Goal: Task Accomplishment & Management: Use online tool/utility

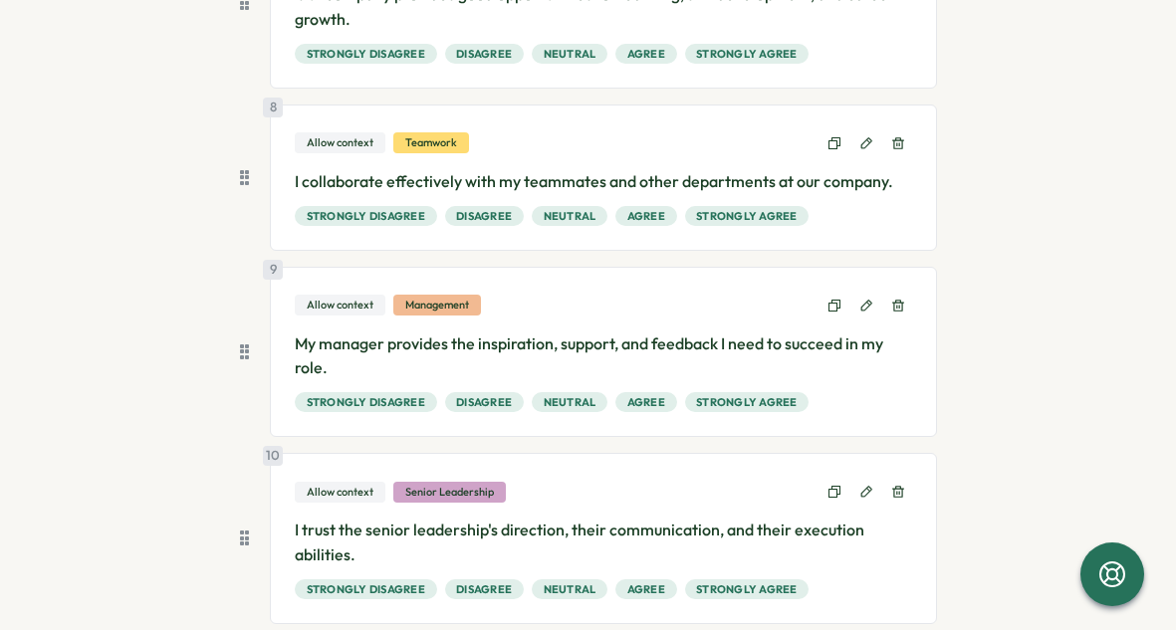
scroll to position [1632, 0]
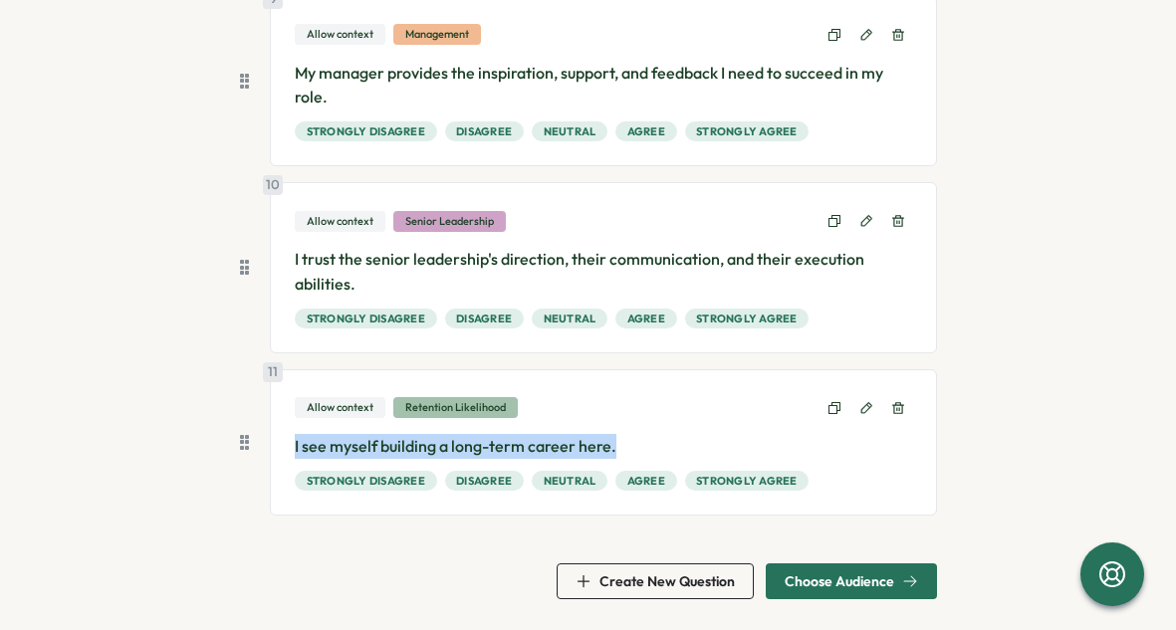
click at [822, 571] on span "Choose Audience" at bounding box center [850, 581] width 133 height 34
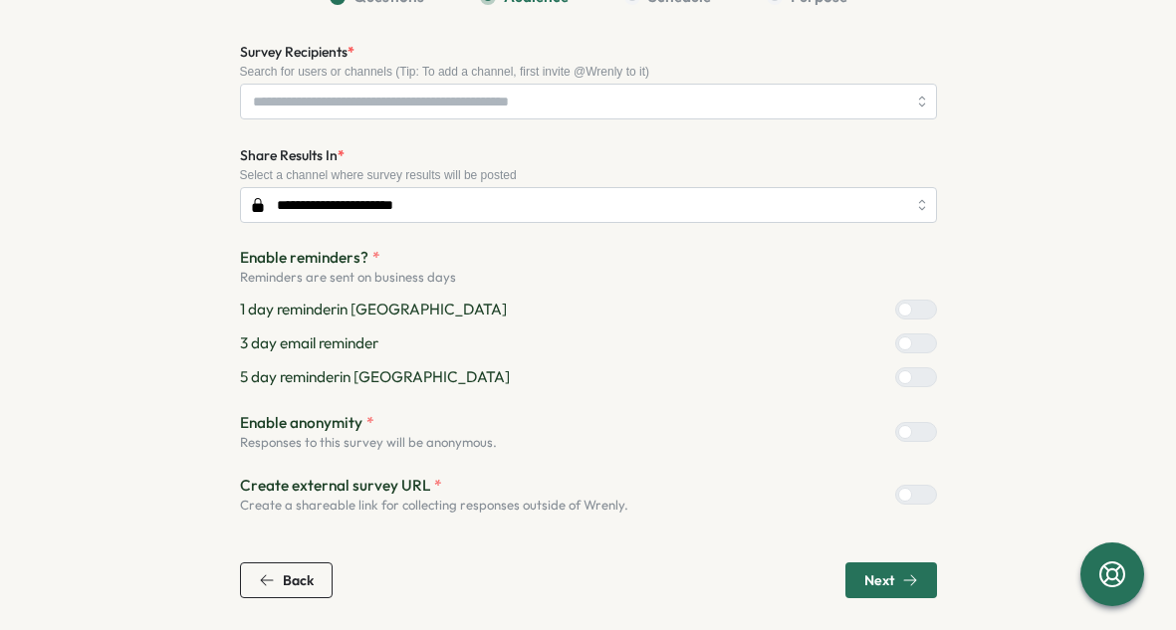
scroll to position [190, 0]
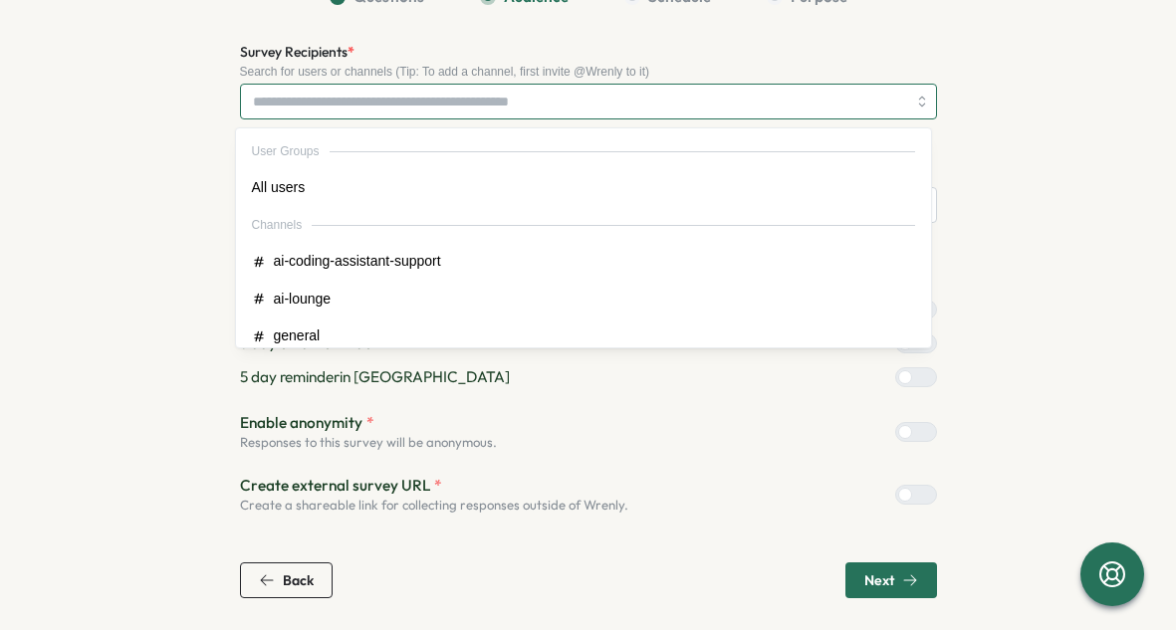
click at [381, 108] on input "Survey Recipients *" at bounding box center [579, 102] width 653 height 34
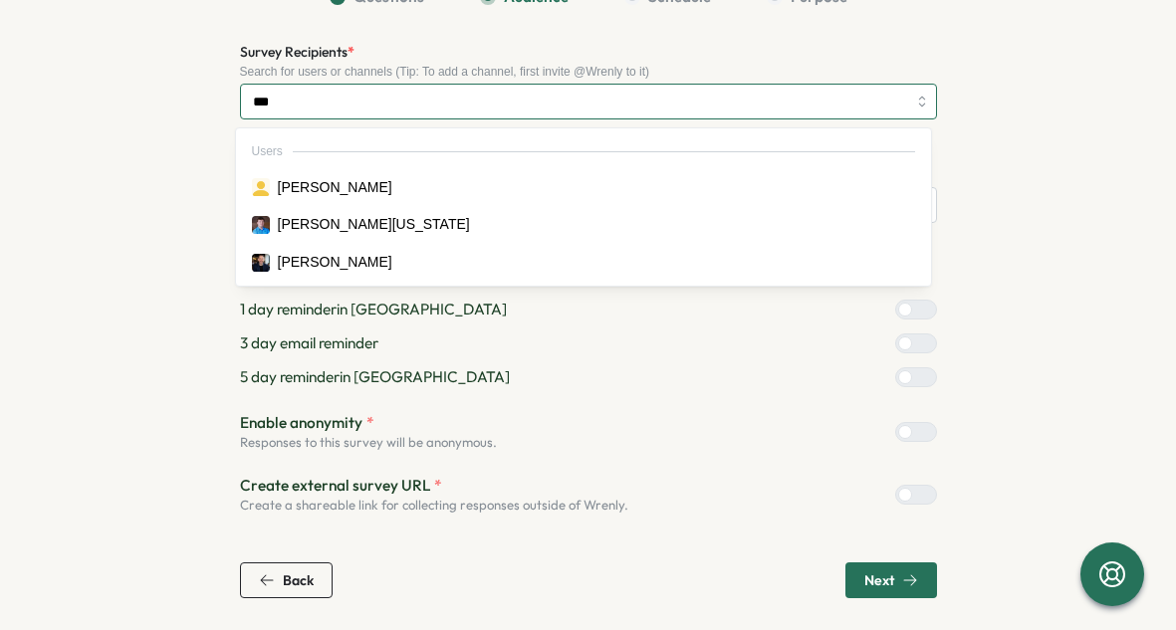
type input "****"
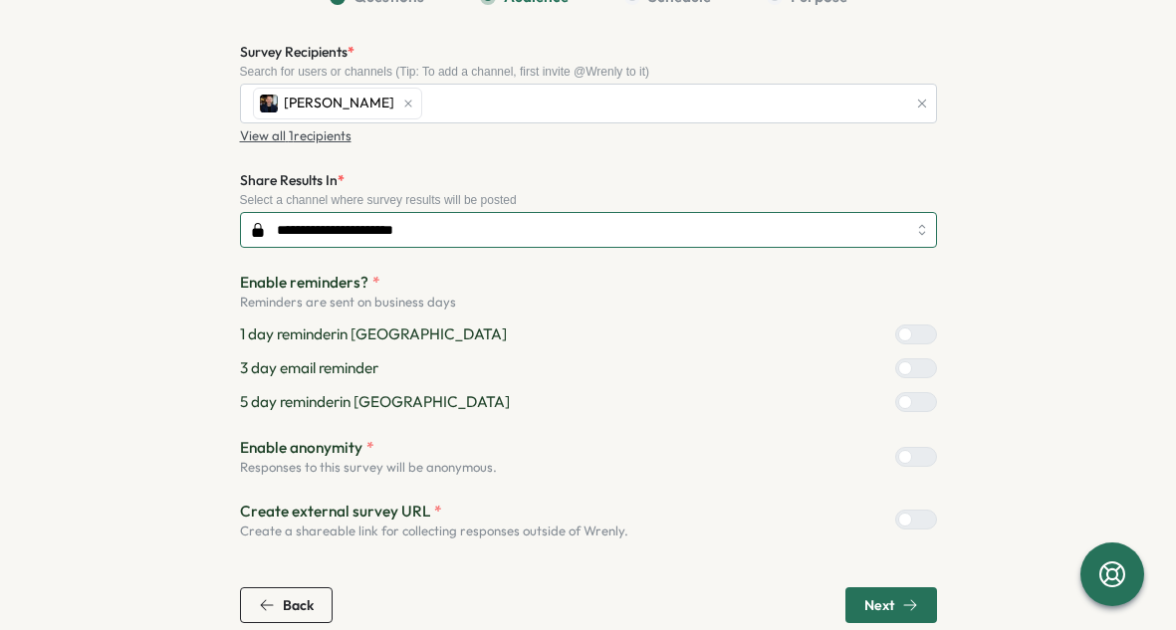
click at [758, 228] on input "**********" at bounding box center [588, 230] width 697 height 36
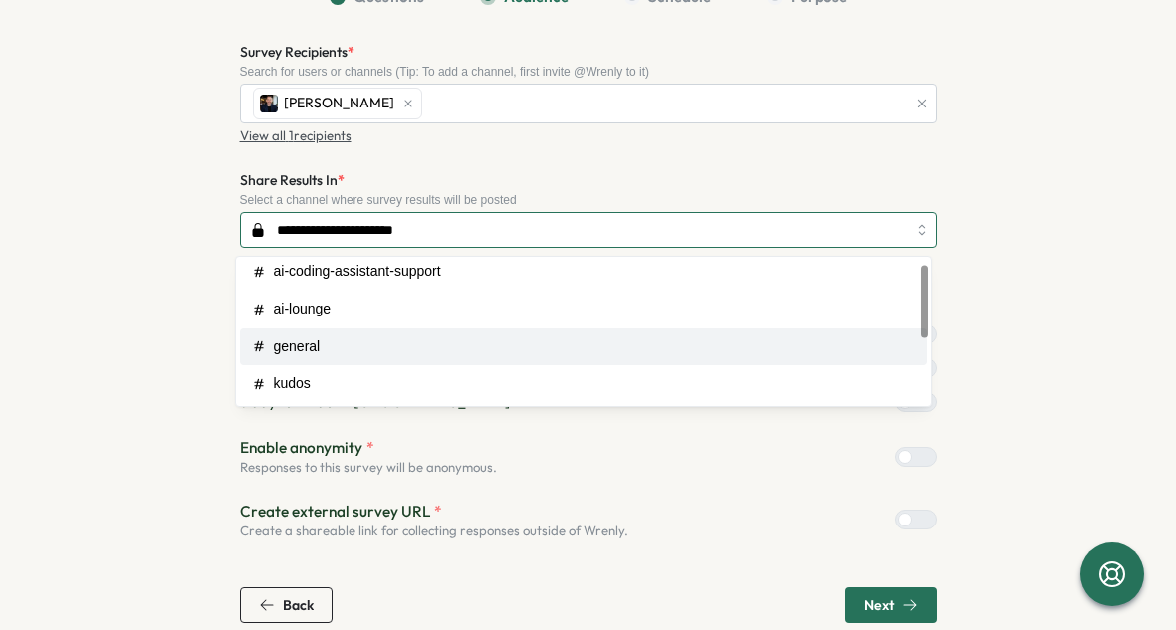
scroll to position [0, 0]
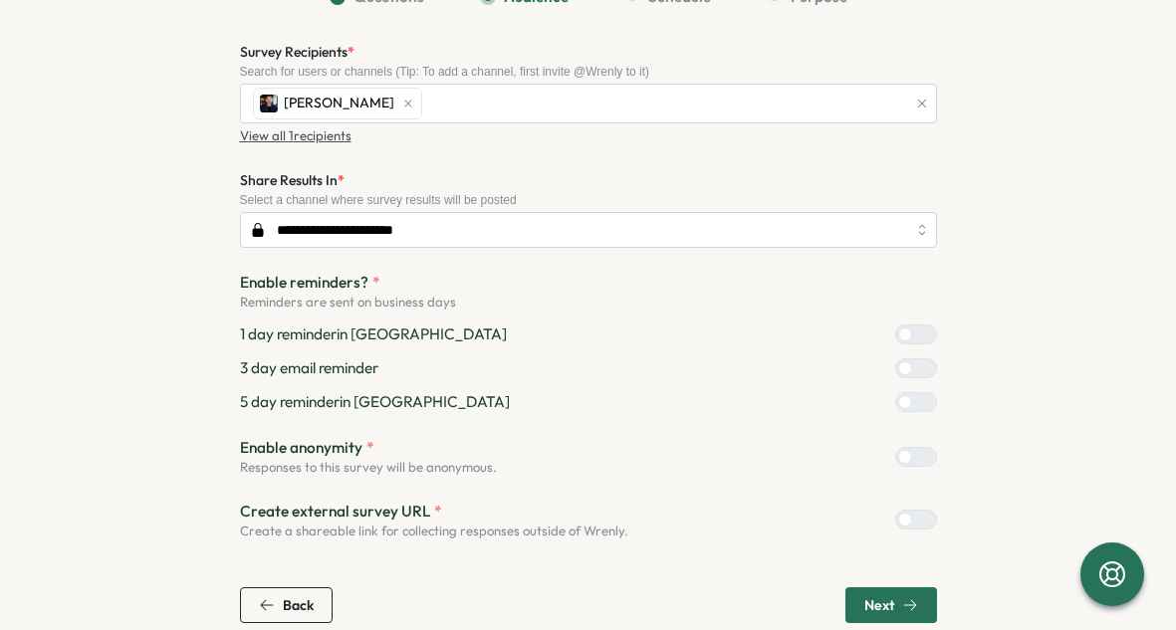
click at [749, 159] on div "**********" at bounding box center [588, 290] width 697 height 500
click at [912, 401] on div at bounding box center [905, 402] width 14 height 14
click at [912, 372] on div at bounding box center [905, 368] width 14 height 14
click at [920, 344] on div "1 day reminder in Slack" at bounding box center [588, 334] width 697 height 22
click at [912, 335] on div at bounding box center [905, 334] width 14 height 14
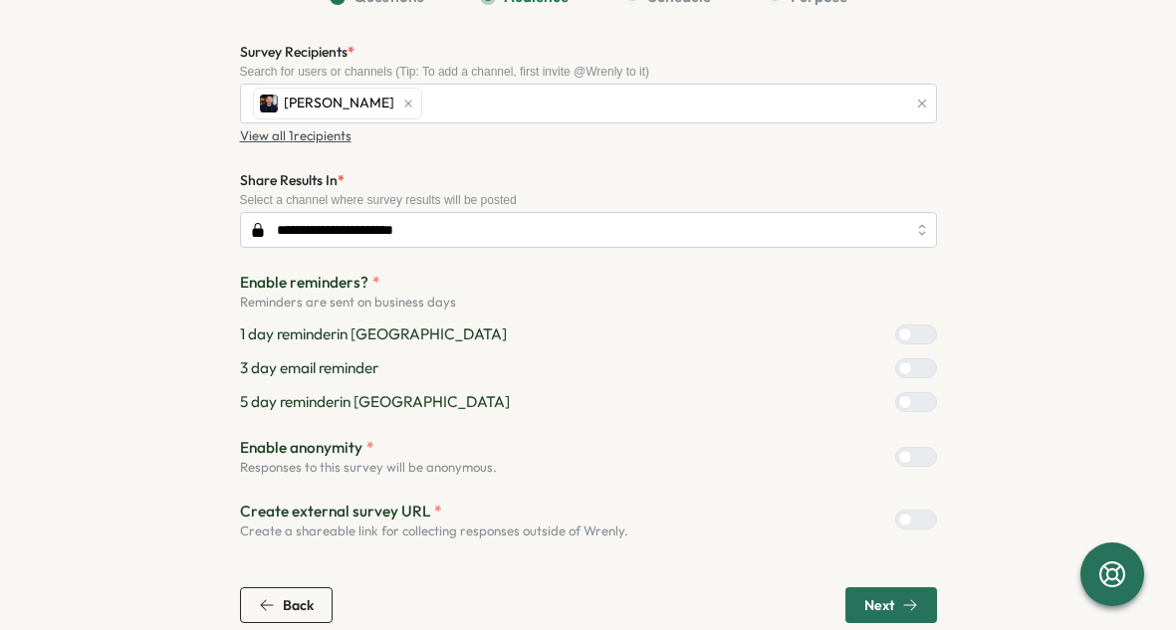
scroll to position [215, 0]
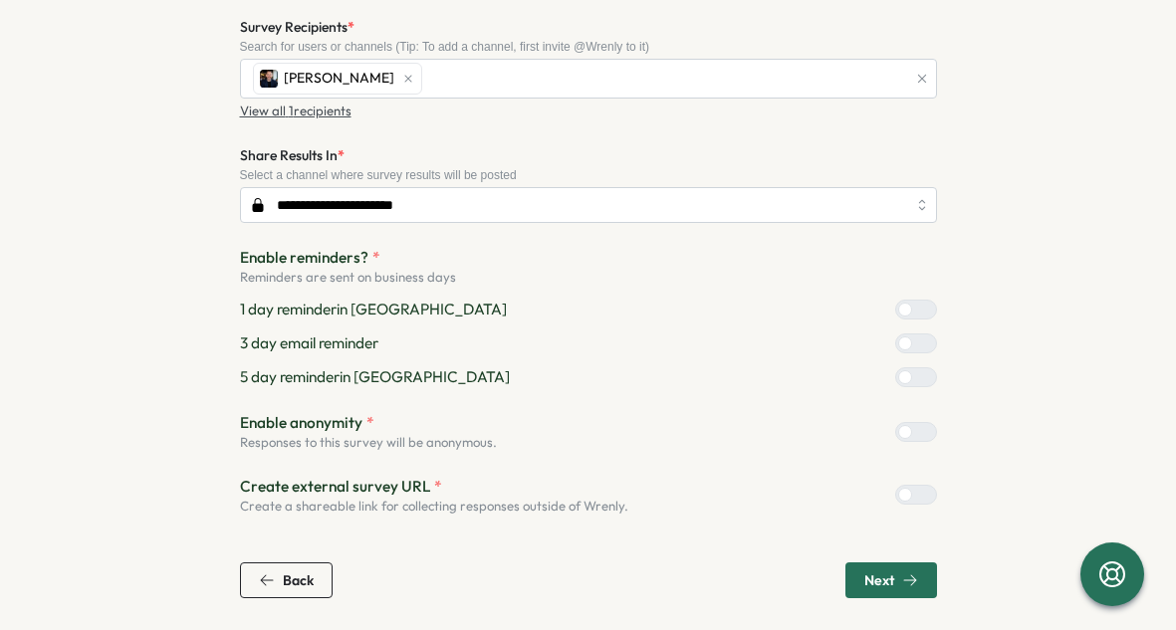
click at [847, 581] on button "Next" at bounding box center [891, 580] width 92 height 36
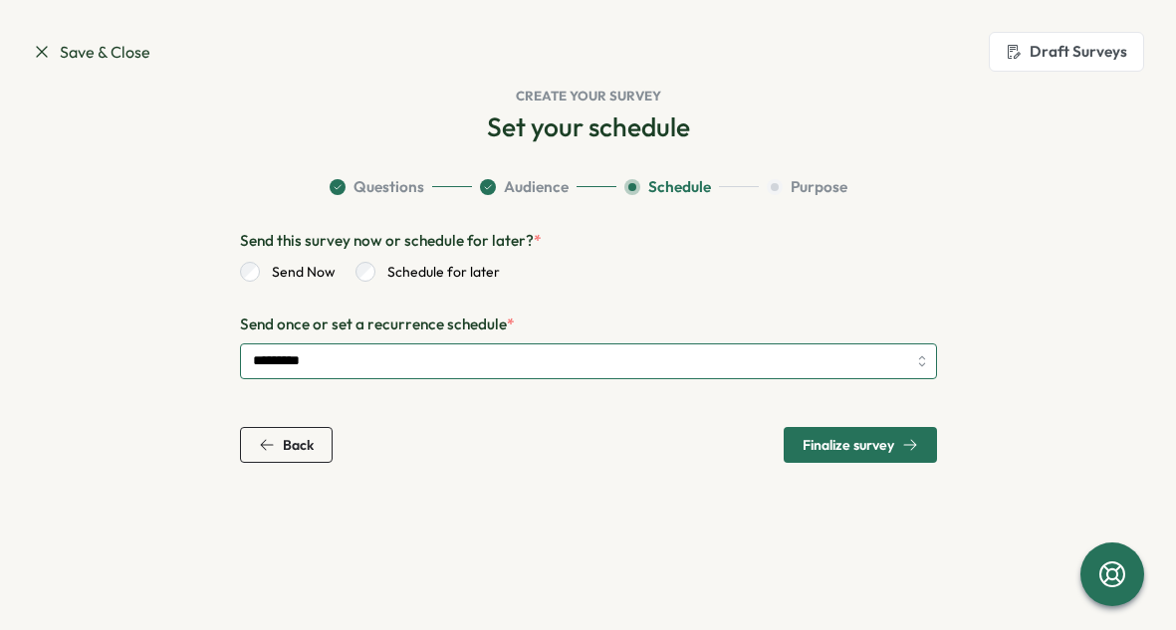
click at [609, 352] on input "*********" at bounding box center [588, 361] width 697 height 36
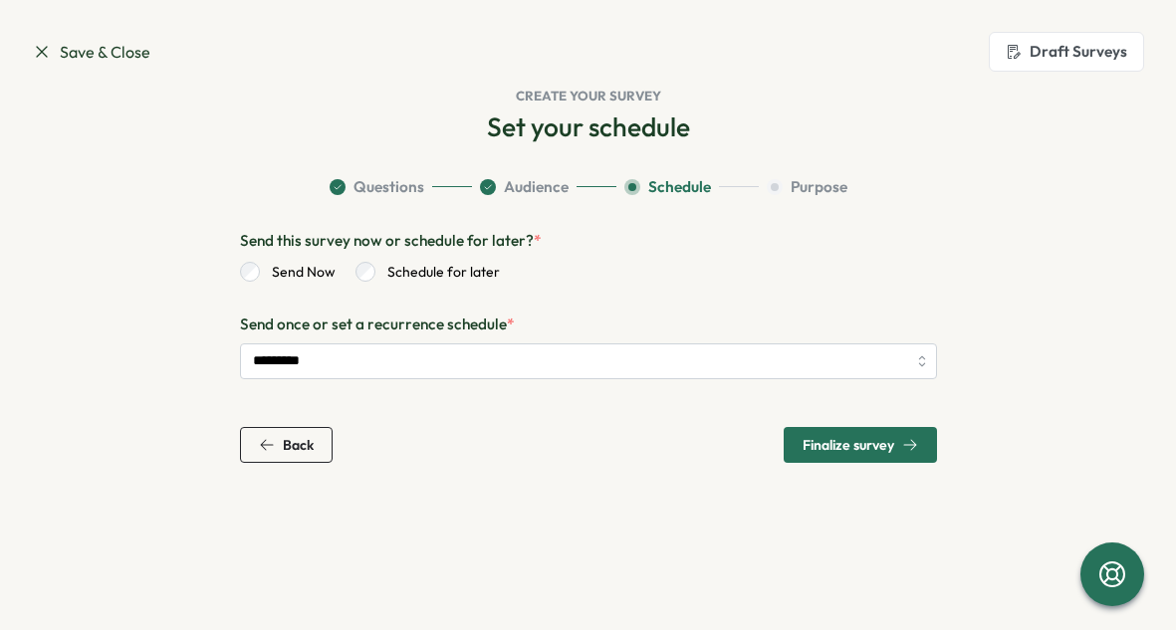
click at [788, 437] on button "Finalize survey" at bounding box center [859, 445] width 153 height 36
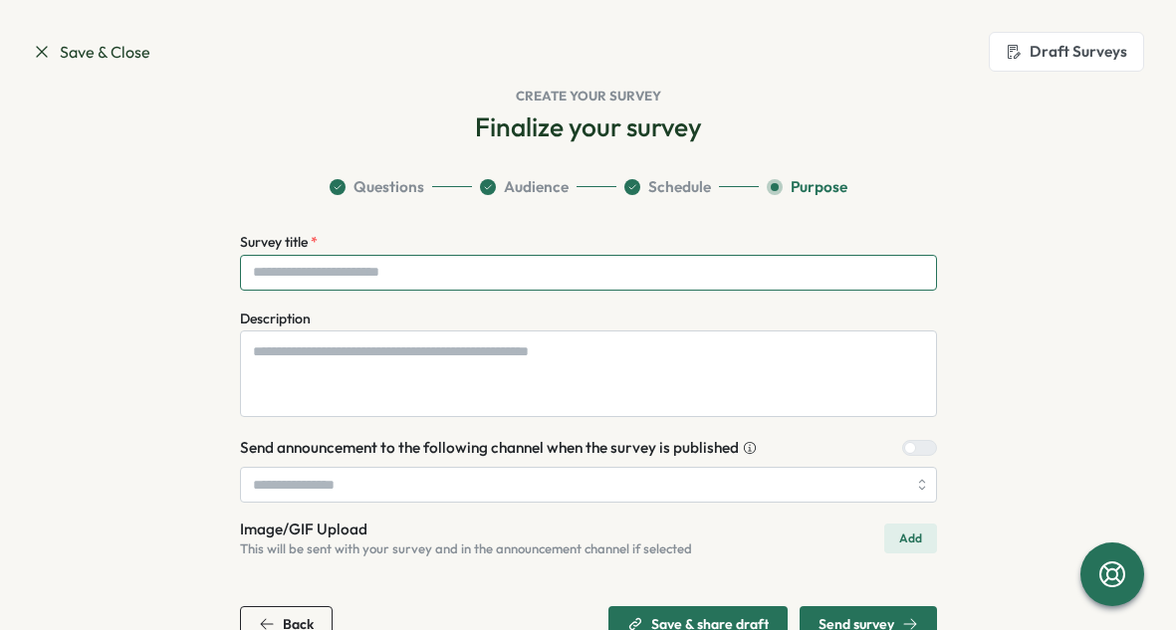
click at [488, 278] on input "Survey title *" at bounding box center [588, 273] width 697 height 36
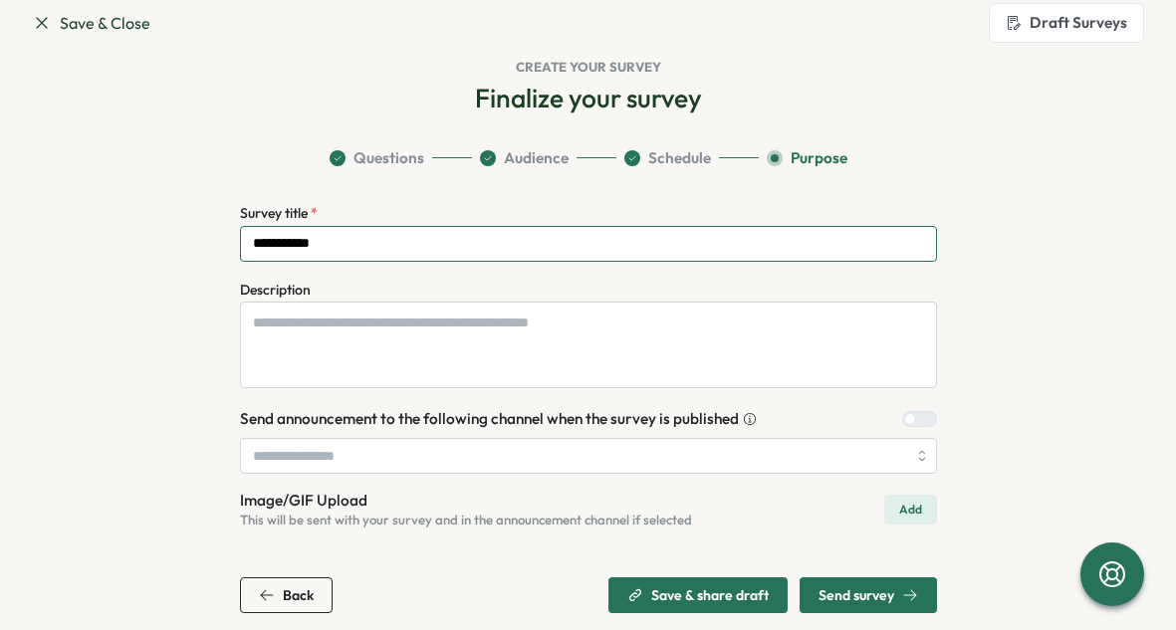
scroll to position [44, 0]
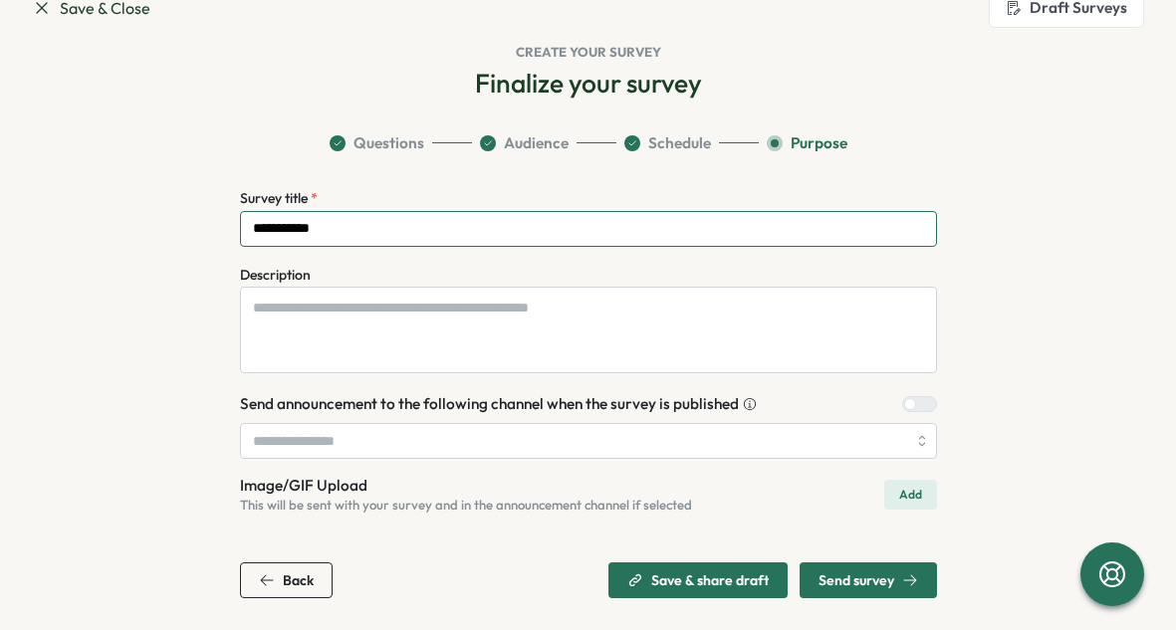
type input "**********"
click at [825, 575] on span "Send survey" at bounding box center [856, 580] width 76 height 14
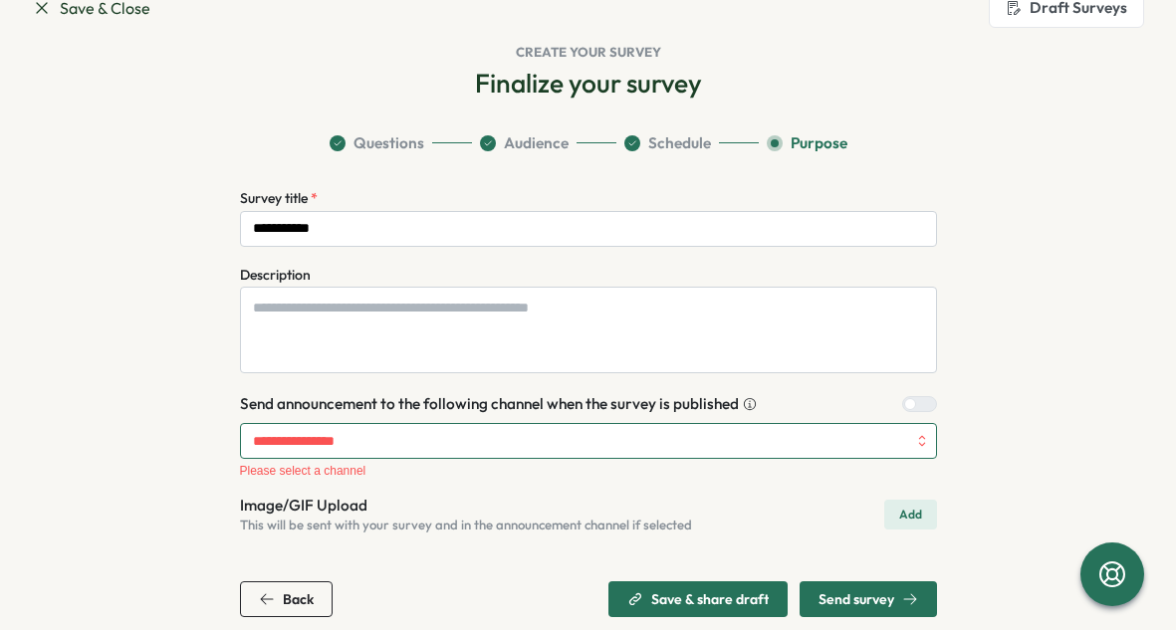
click at [567, 451] on input "search" at bounding box center [588, 441] width 697 height 36
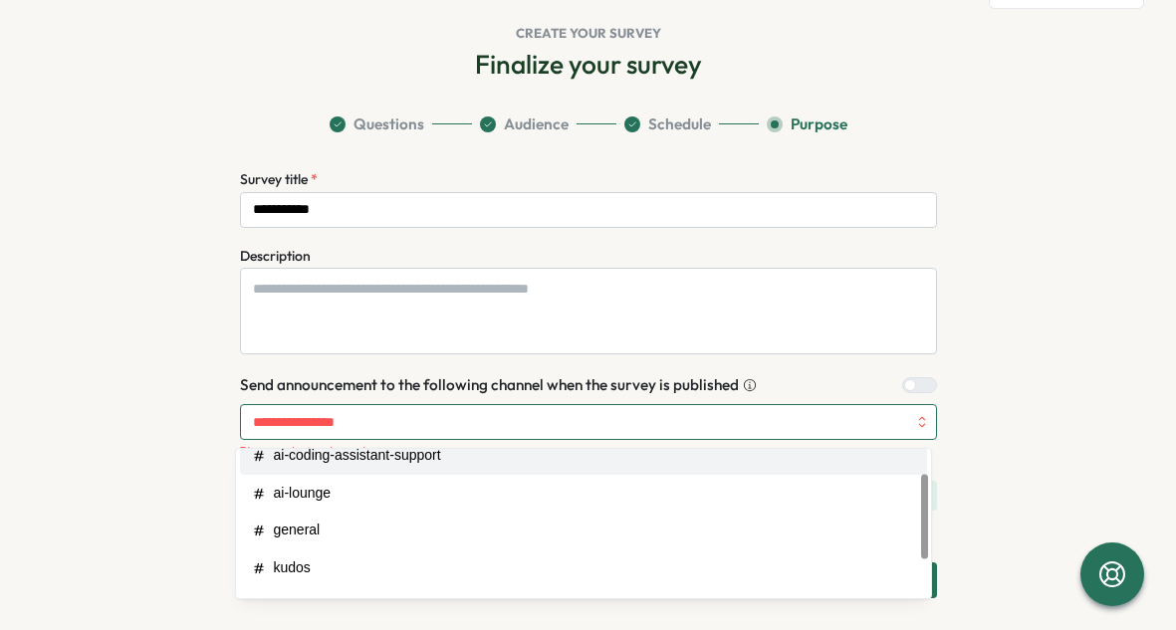
scroll to position [109, 0]
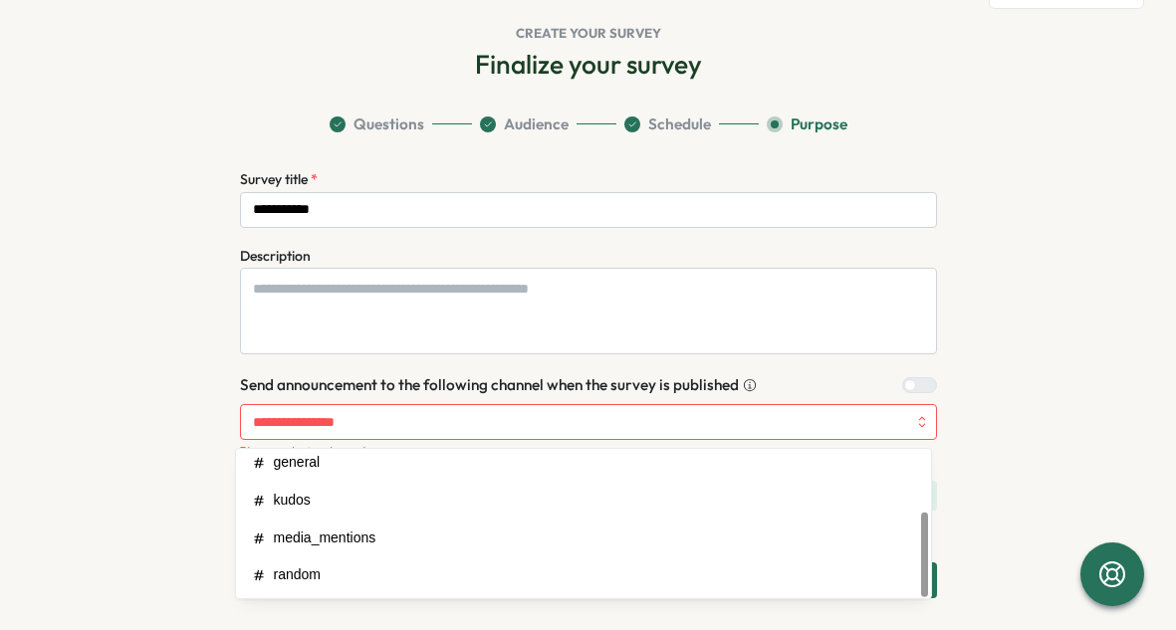
click at [574, 386] on div "Send announcement to the following channel when the survey is published" at bounding box center [498, 385] width 517 height 22
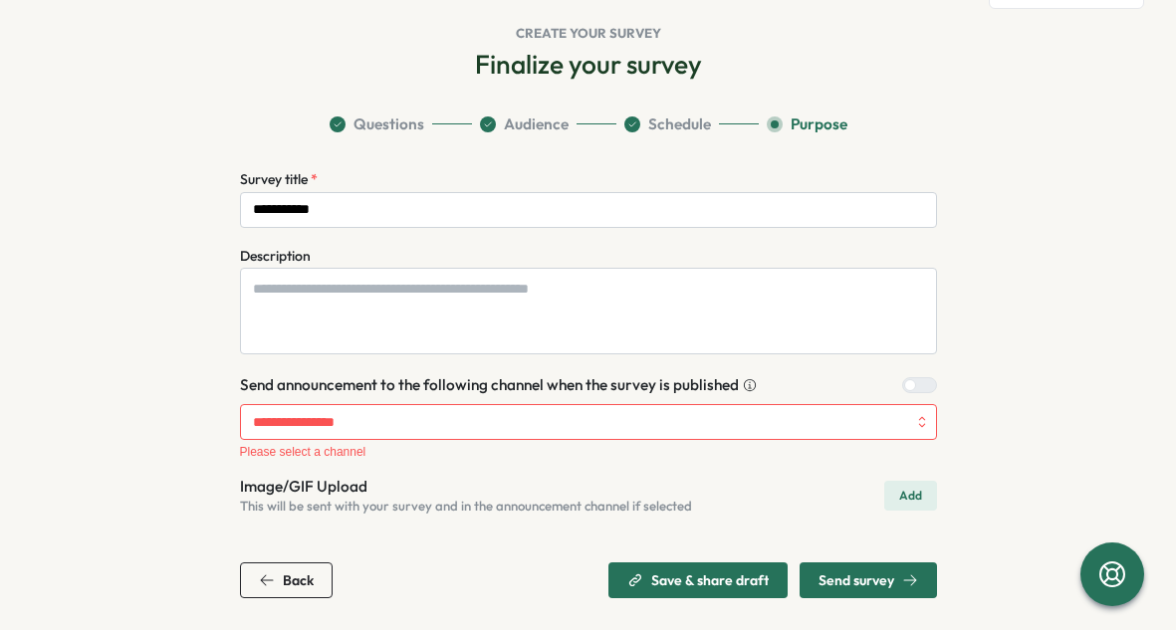
click at [902, 371] on div "Send announcement to the following channel when the survey is published" at bounding box center [588, 383] width 697 height 26
click at [916, 384] on div at bounding box center [926, 385] width 20 height 14
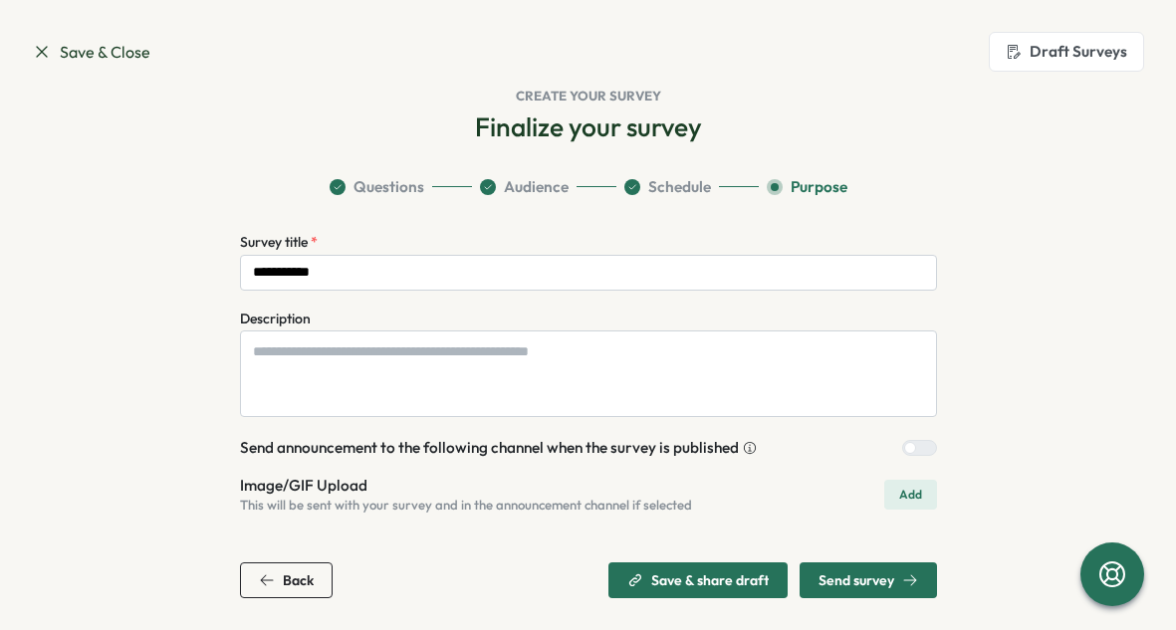
scroll to position [0, 0]
click at [857, 573] on span "Send survey" at bounding box center [856, 580] width 76 height 14
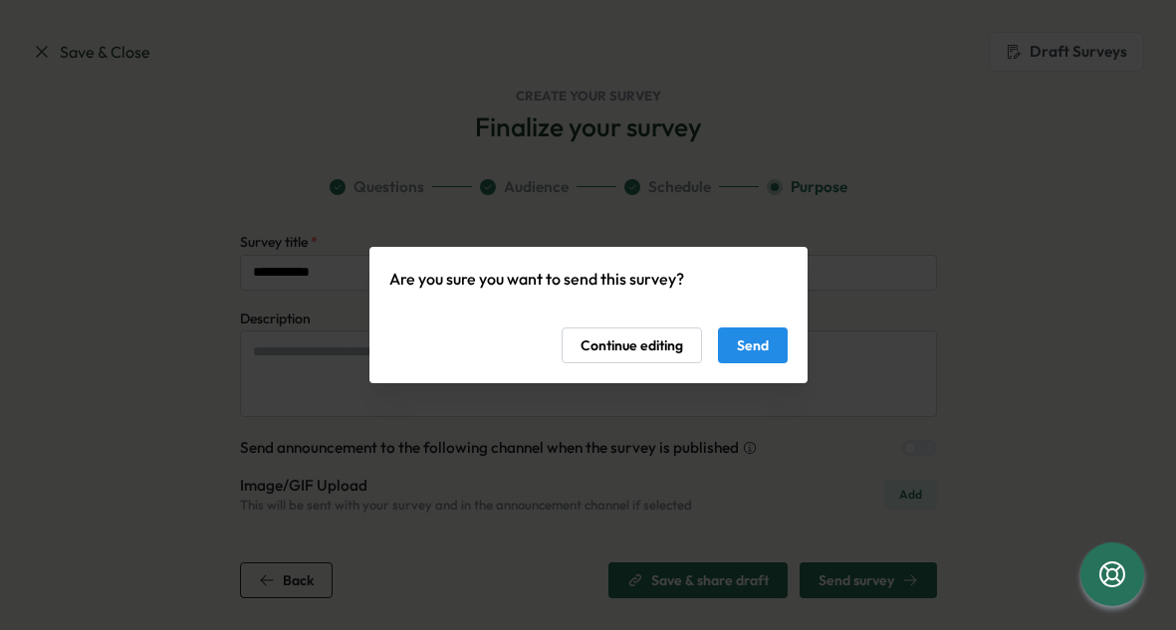
click at [769, 357] on button "Send" at bounding box center [753, 345] width 70 height 36
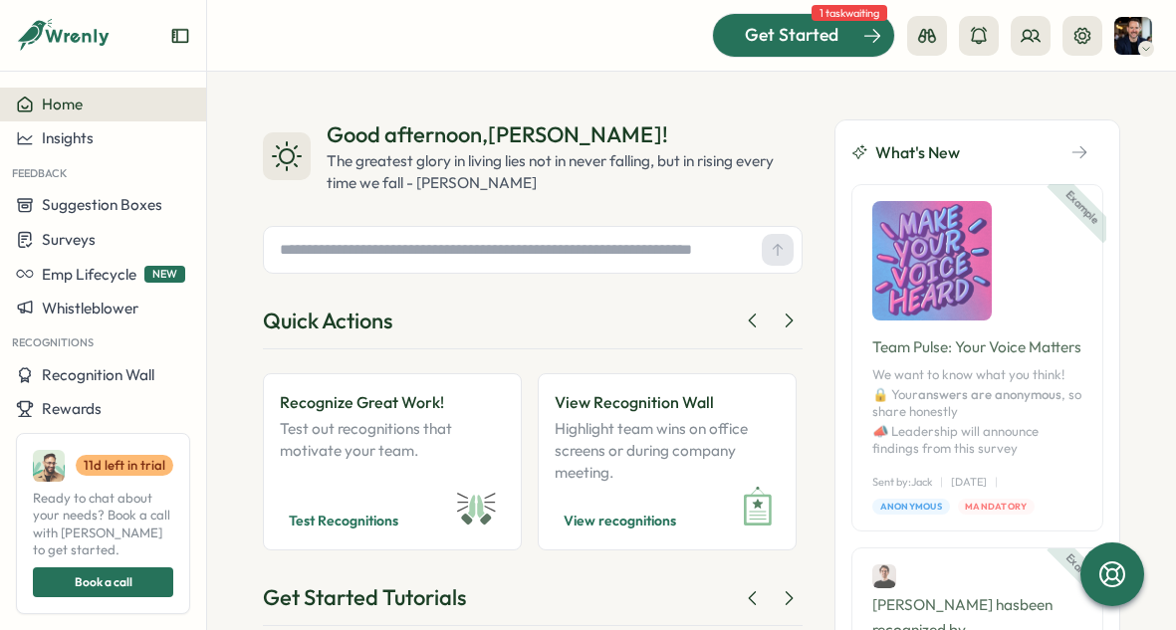
click at [792, 33] on span "Get Started" at bounding box center [792, 35] width 94 height 26
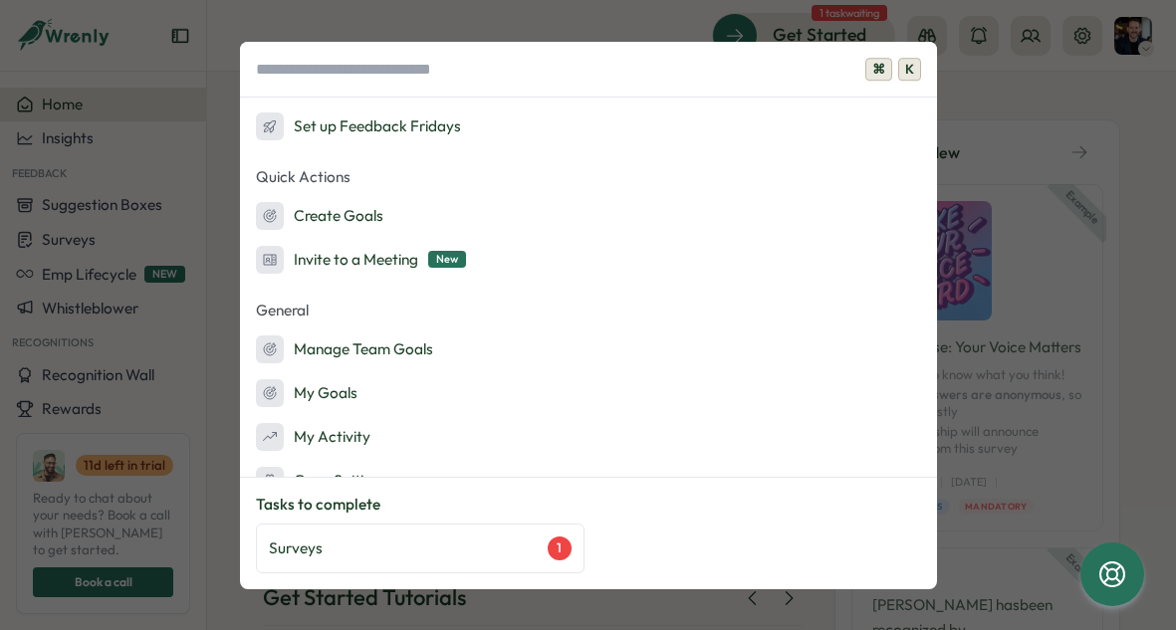
scroll to position [417, 0]
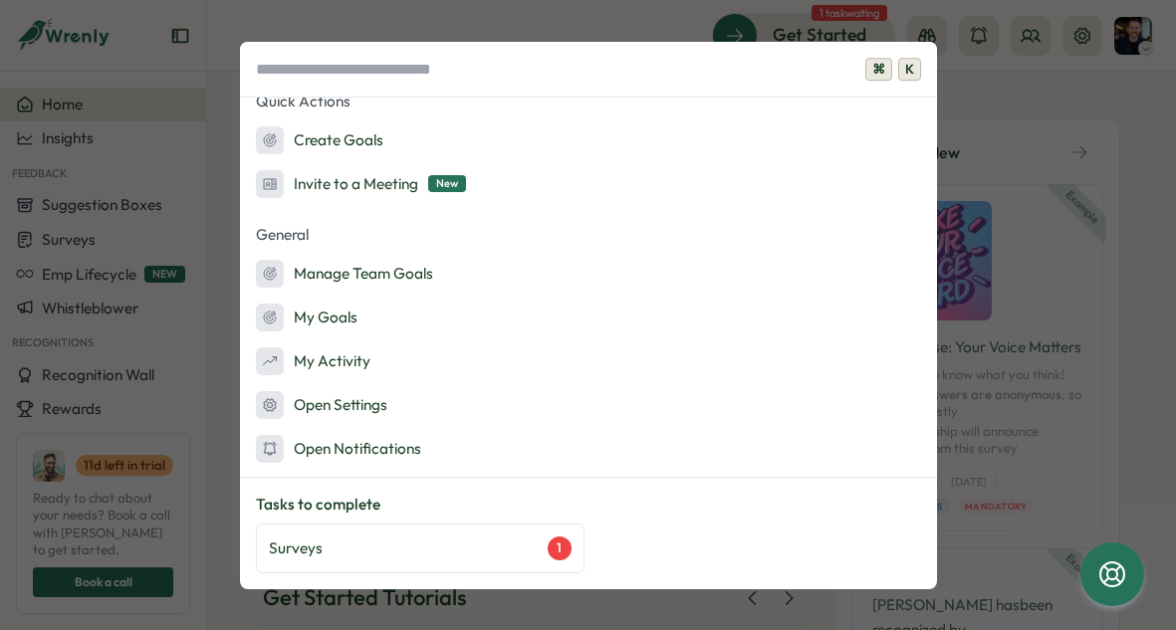
click at [915, 80] on span "K" at bounding box center [909, 70] width 23 height 24
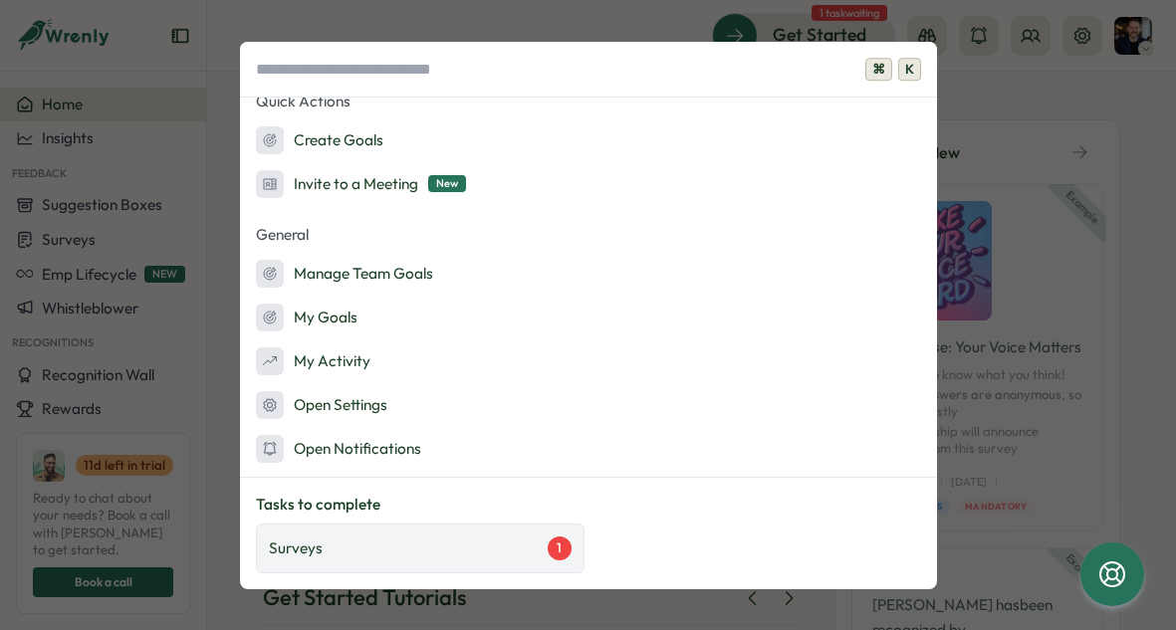
click at [532, 551] on div "Surveys 1" at bounding box center [420, 549] width 303 height 24
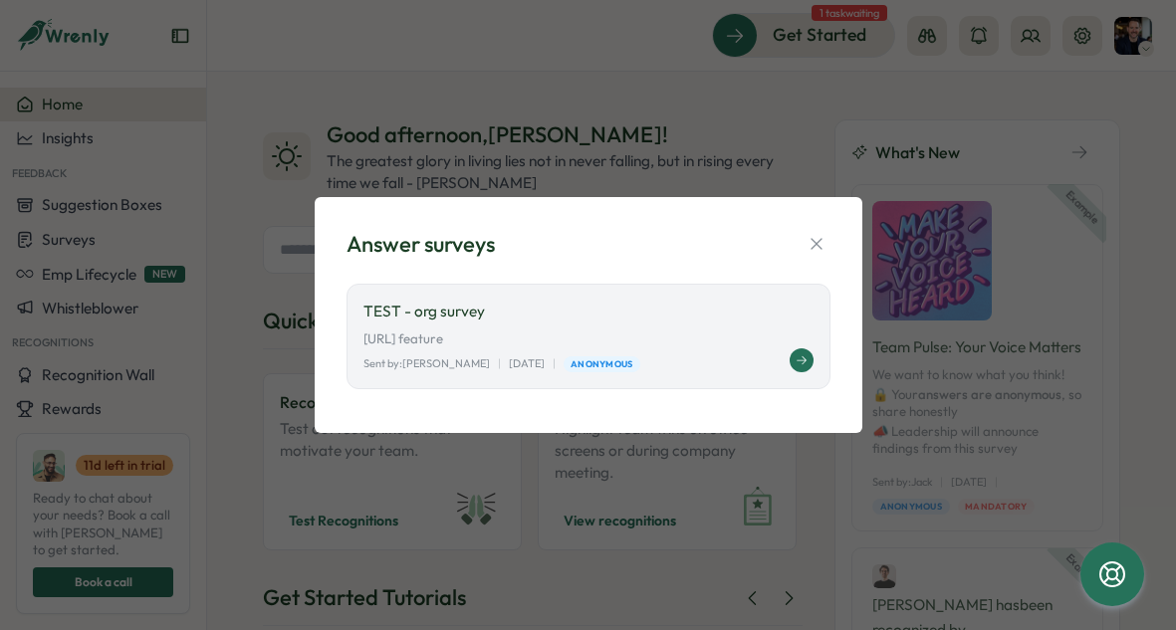
click at [559, 347] on p "Wrenly.ai feature" at bounding box center [588, 339] width 450 height 18
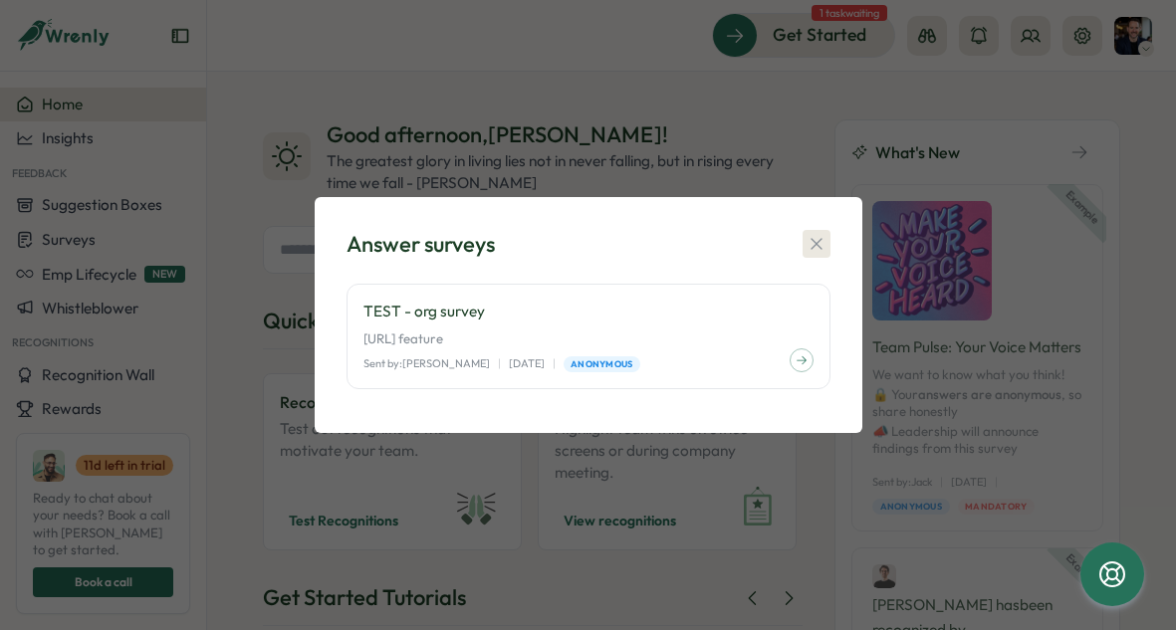
click at [802, 251] on button "button" at bounding box center [816, 244] width 28 height 28
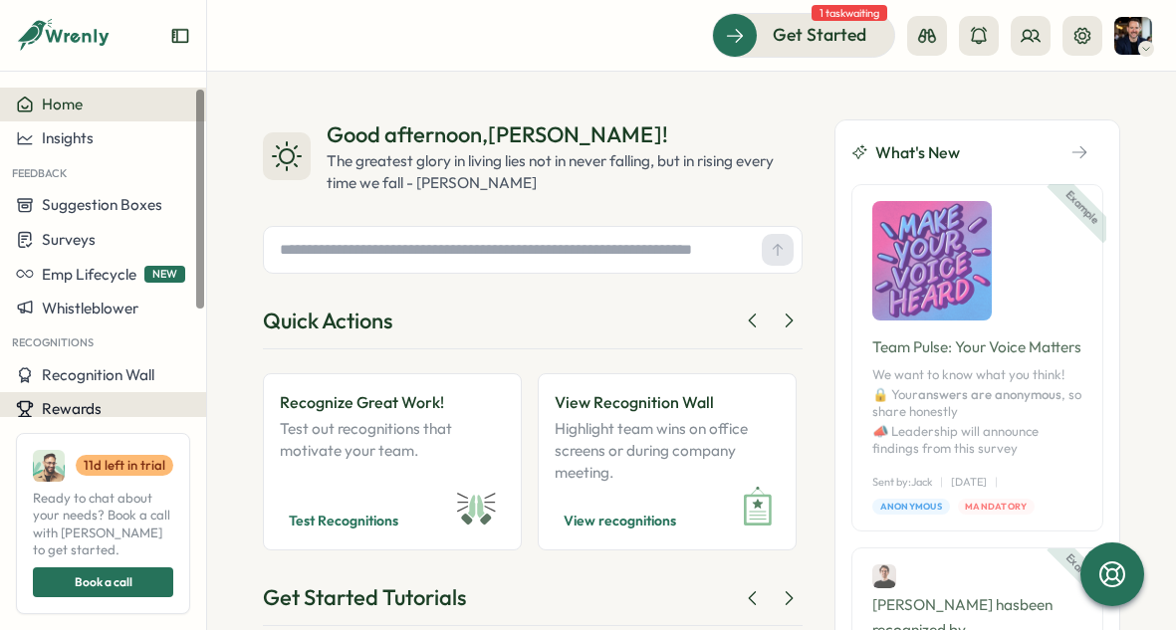
click at [94, 395] on button "Rewards" at bounding box center [103, 409] width 206 height 34
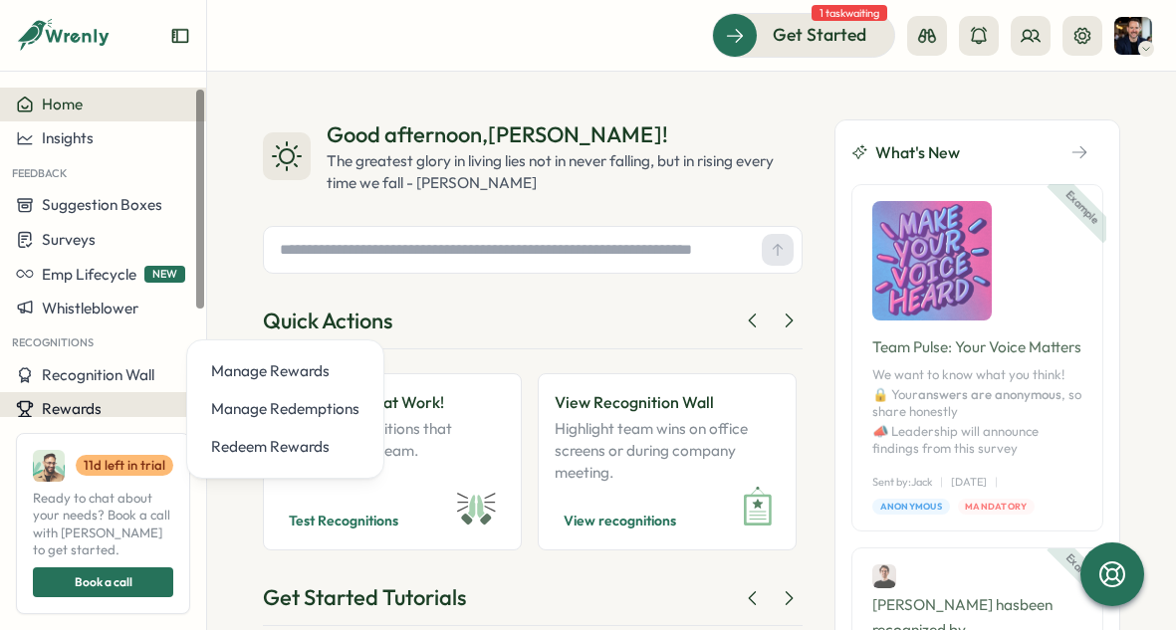
click at [84, 417] on span "Rewards" at bounding box center [72, 408] width 60 height 19
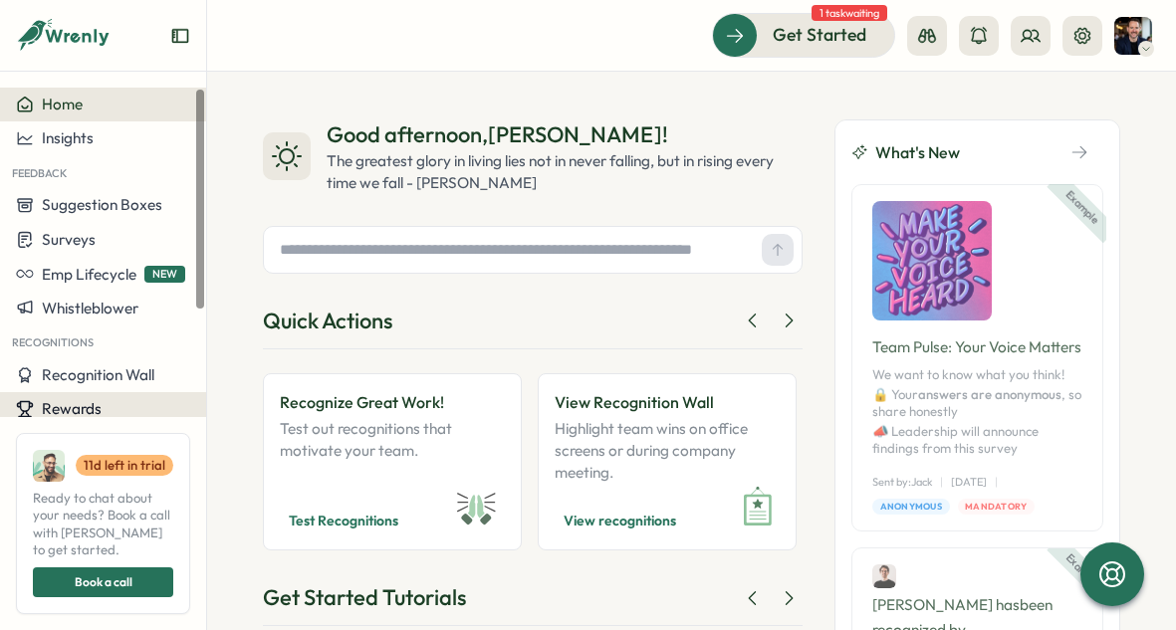
click at [83, 412] on span "Rewards" at bounding box center [72, 408] width 60 height 19
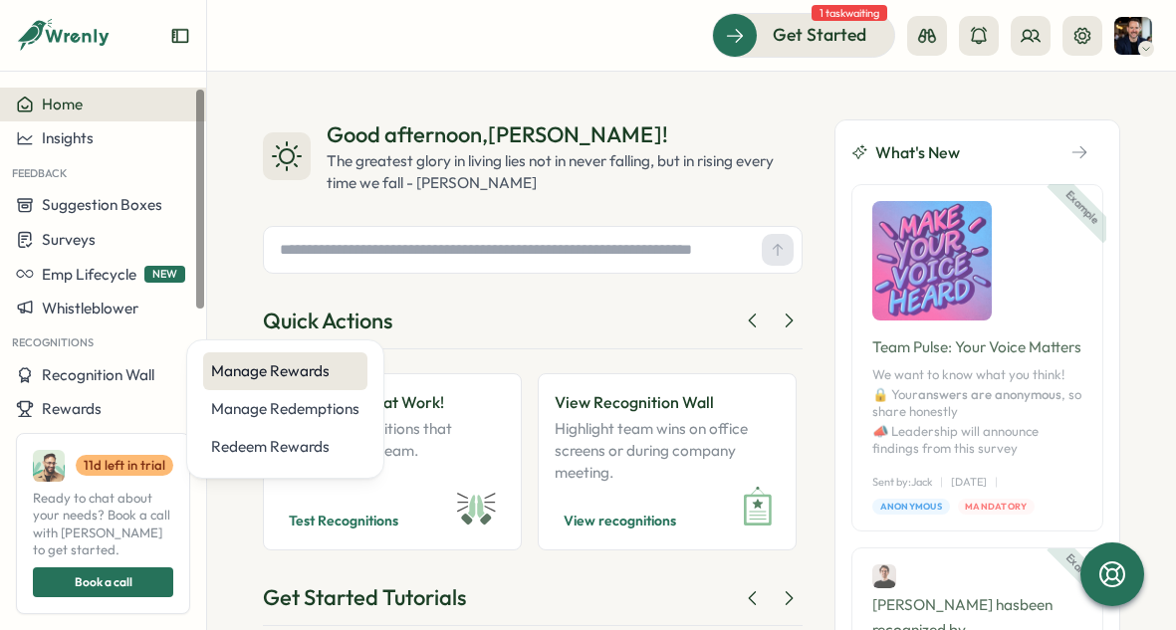
click at [255, 366] on div "Manage Rewards" at bounding box center [285, 371] width 148 height 22
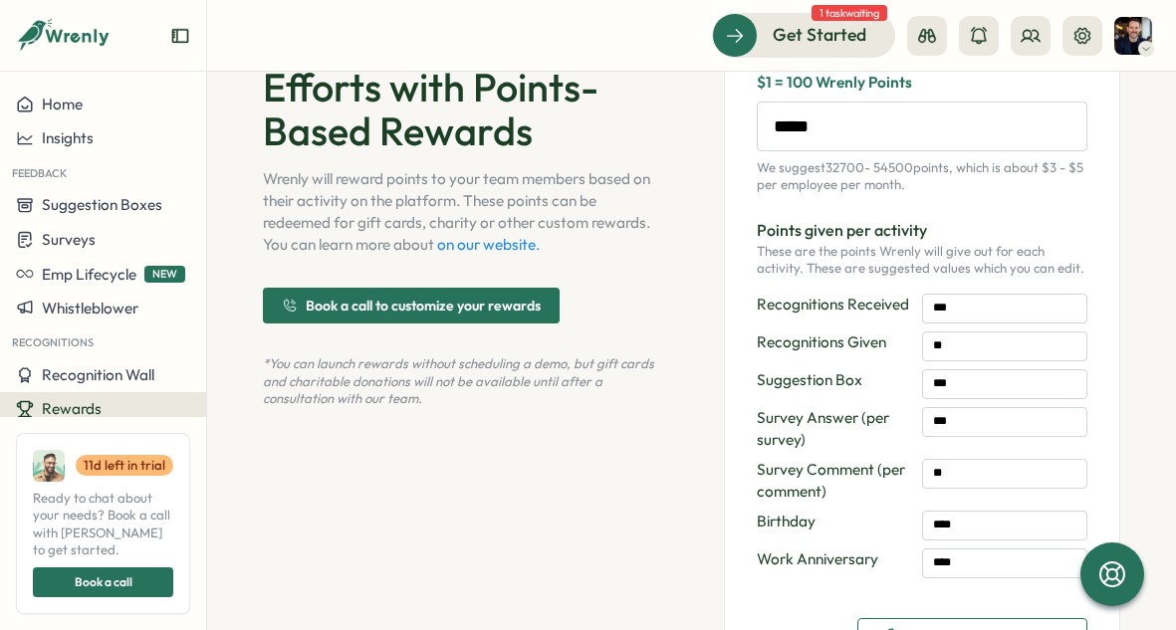
scroll to position [128, 0]
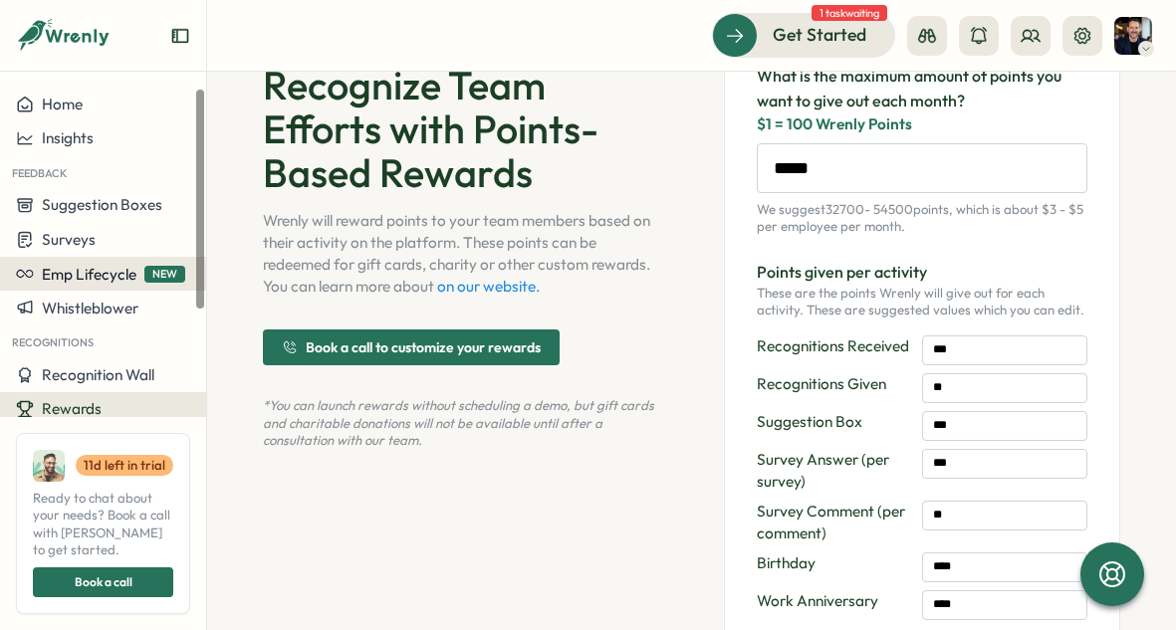
click at [108, 272] on span "Emp Lifecycle" at bounding box center [89, 274] width 95 height 19
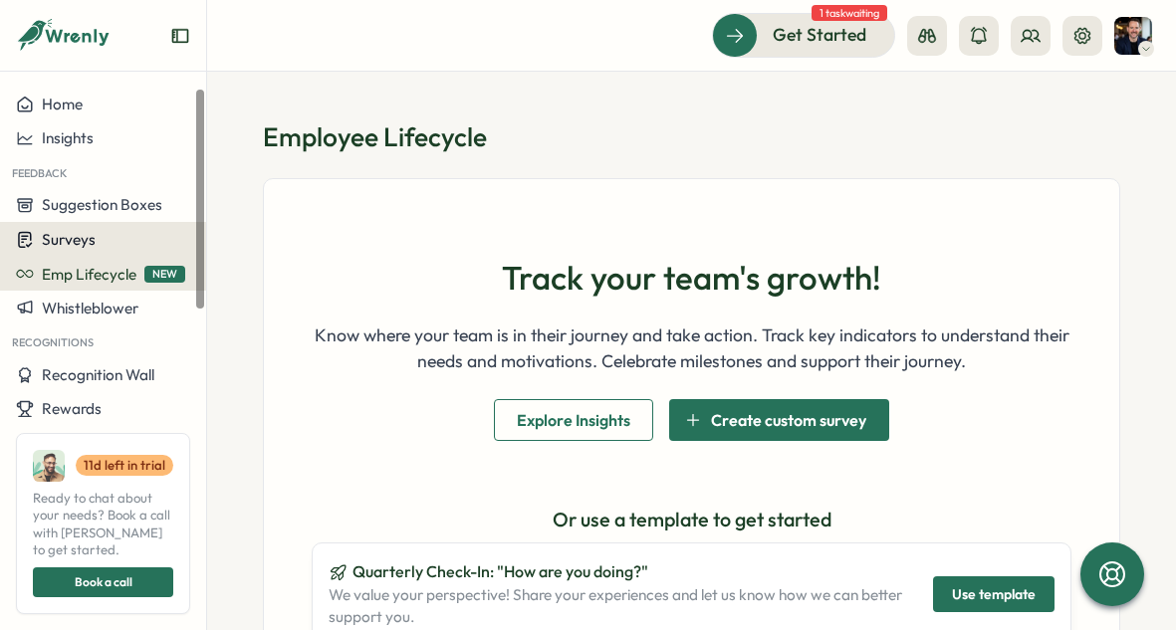
click at [92, 239] on span "Surveys" at bounding box center [69, 239] width 54 height 19
click at [91, 243] on span "Surveys" at bounding box center [69, 239] width 54 height 19
click at [119, 237] on div "Surveys" at bounding box center [103, 239] width 174 height 19
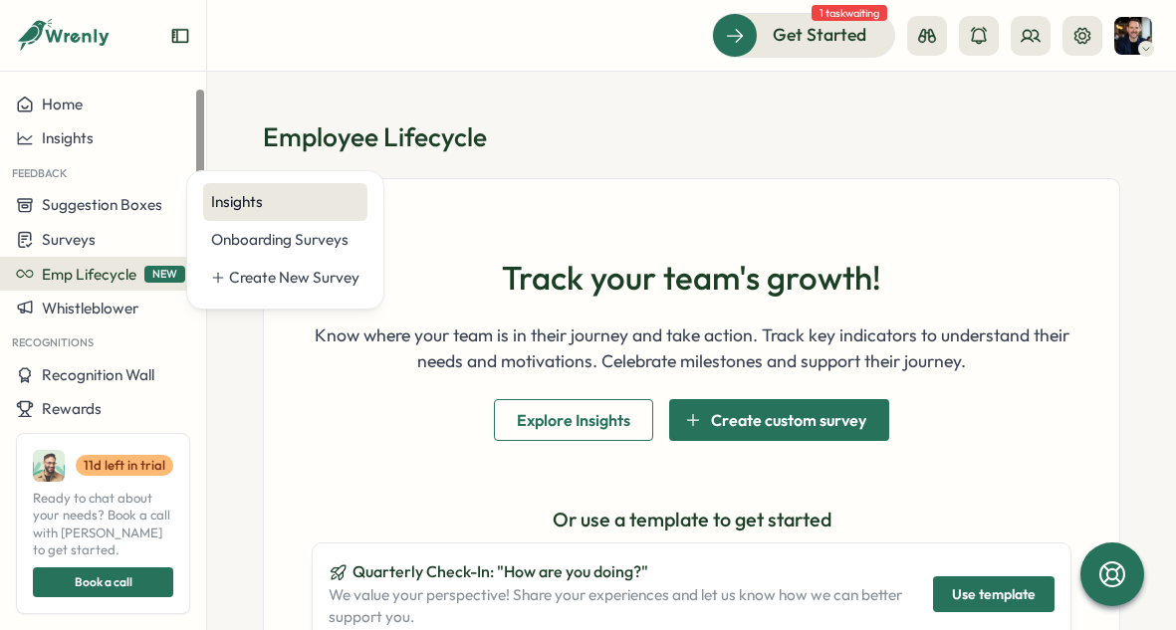
click at [237, 187] on div "Insights" at bounding box center [285, 202] width 164 height 38
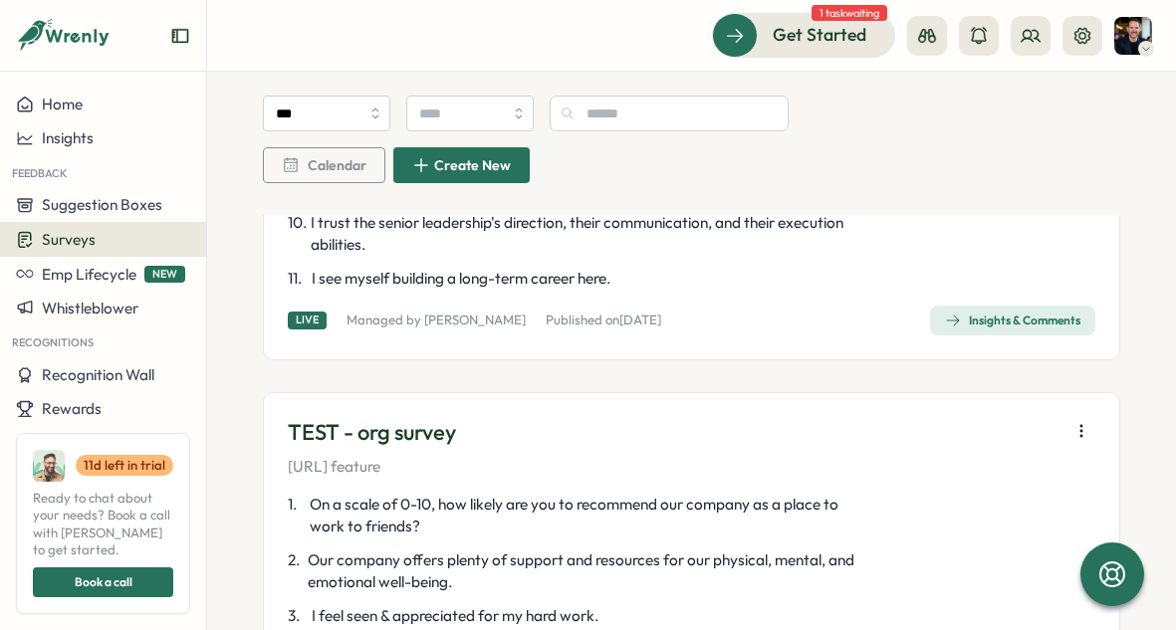
scroll to position [580, 0]
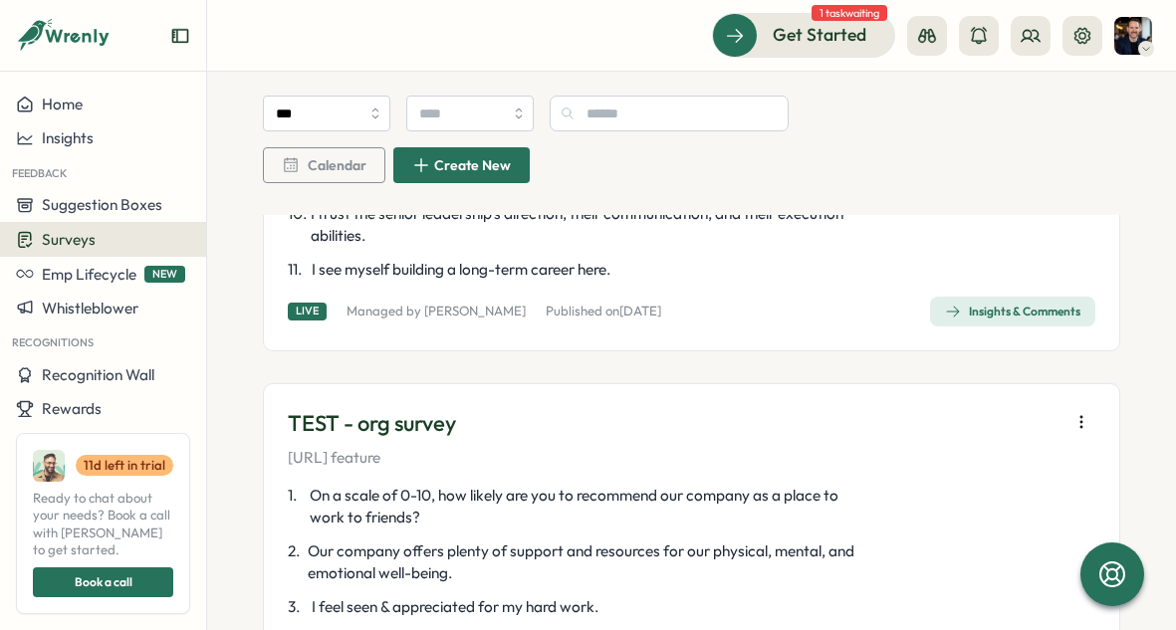
click at [1073, 424] on icon "button" at bounding box center [1081, 422] width 20 height 20
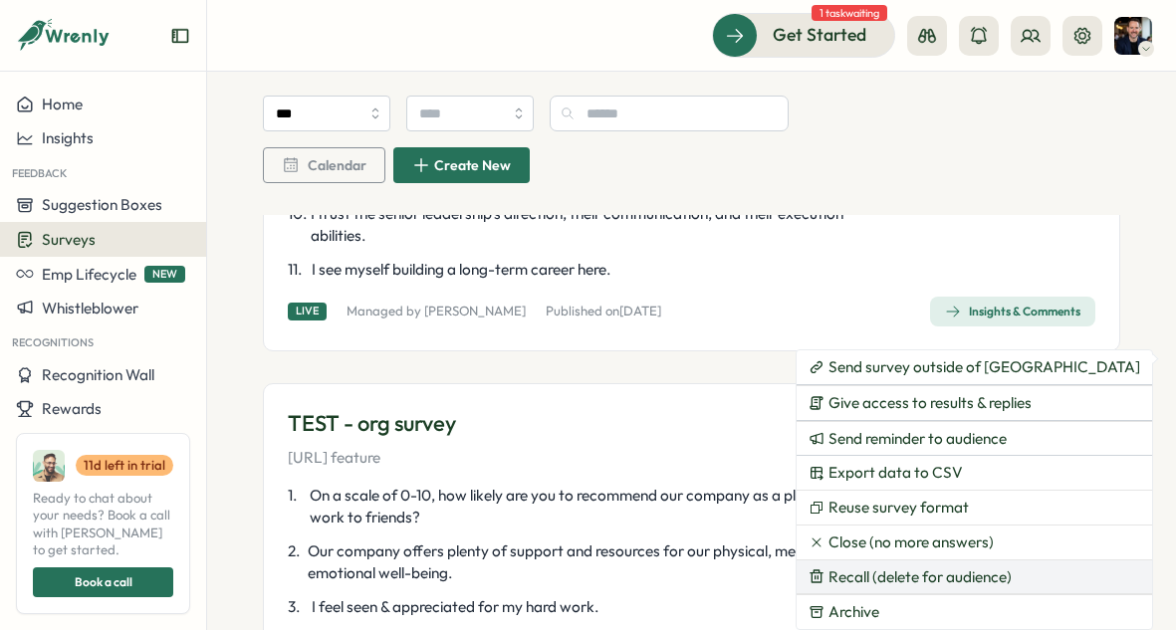
click at [945, 569] on span "Recall (delete for audience)" at bounding box center [919, 577] width 183 height 18
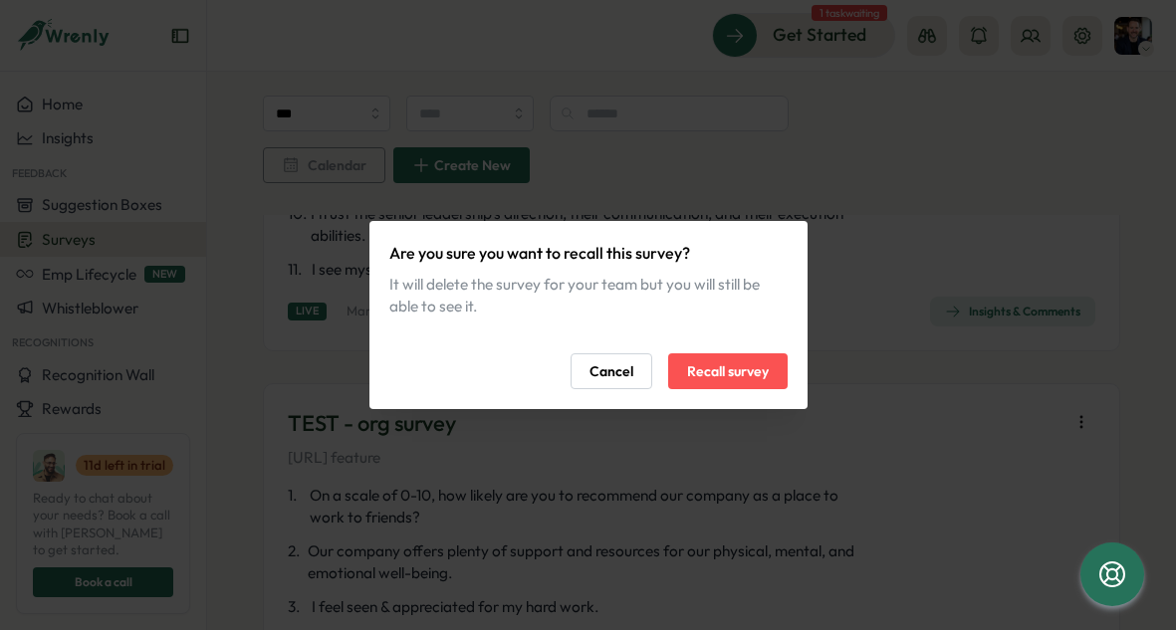
click at [756, 381] on span "Recall survey" at bounding box center [728, 371] width 82 height 34
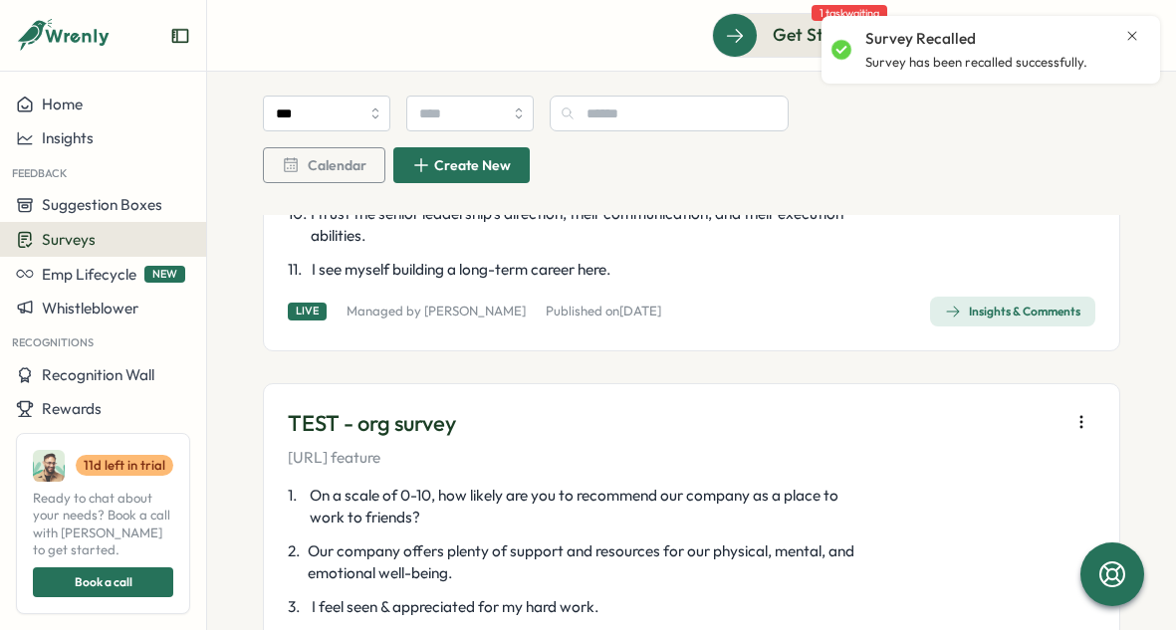
click at [979, 316] on div "Insights & Comments" at bounding box center [1012, 312] width 135 height 16
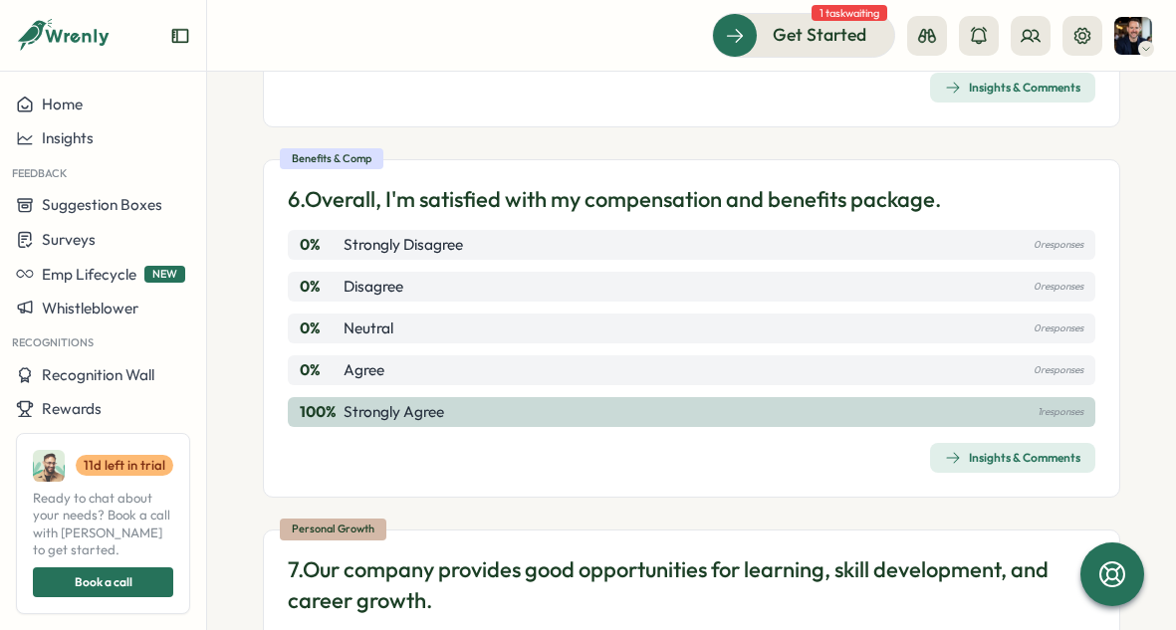
scroll to position [2299, 0]
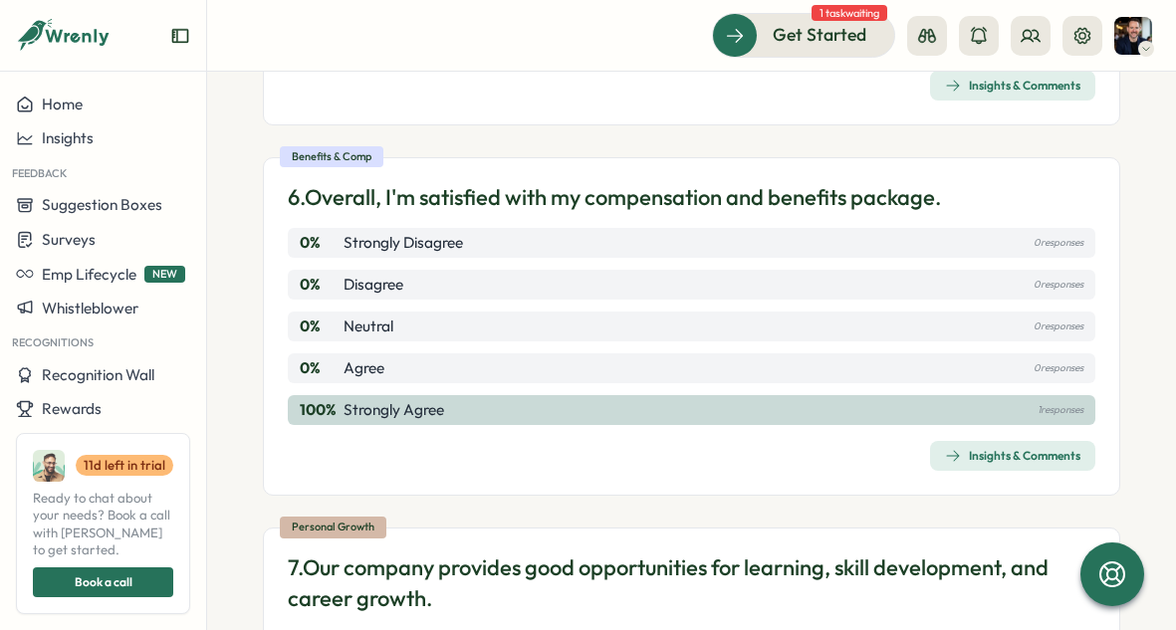
click at [946, 441] on link "Insights & Comments" at bounding box center [1012, 456] width 165 height 30
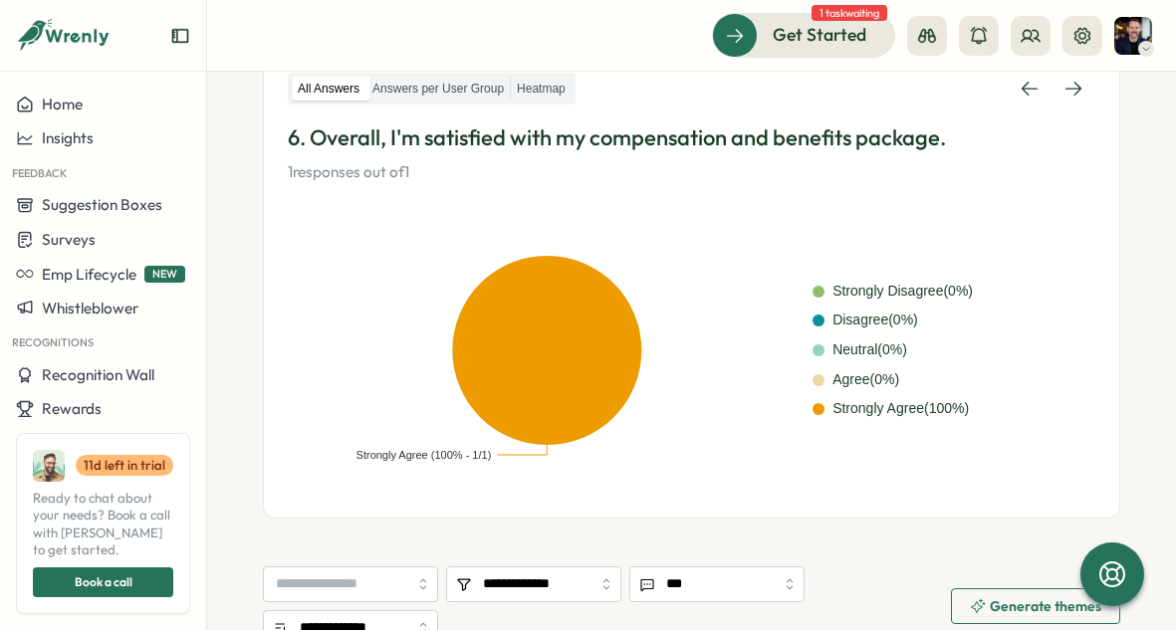
scroll to position [338, 0]
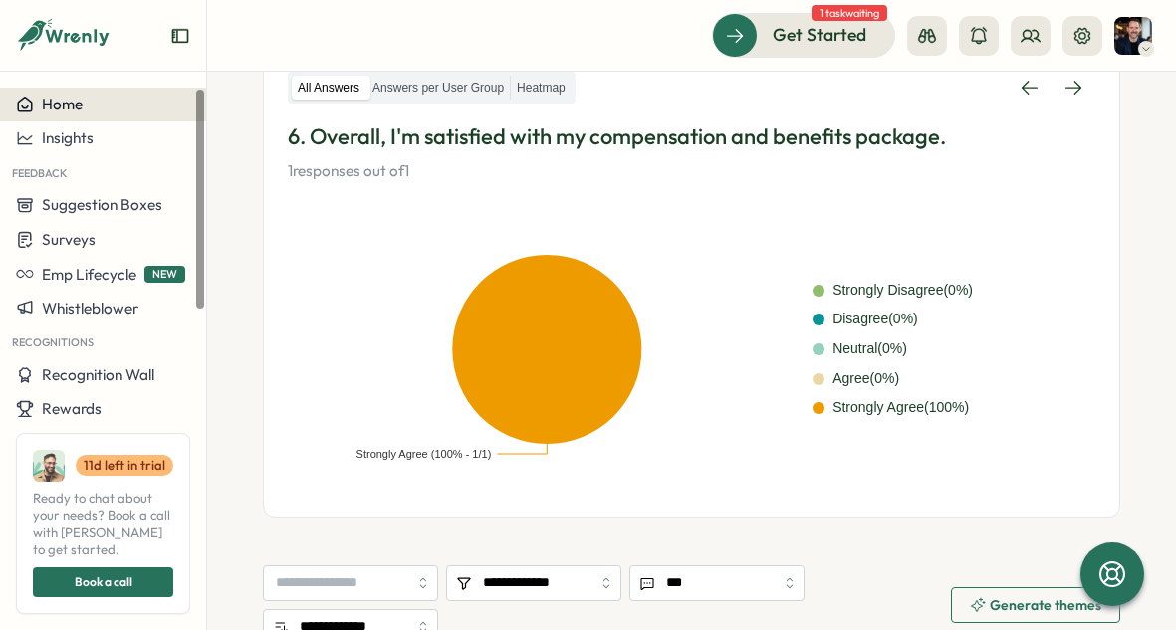
click at [66, 102] on span "Home" at bounding box center [62, 104] width 41 height 19
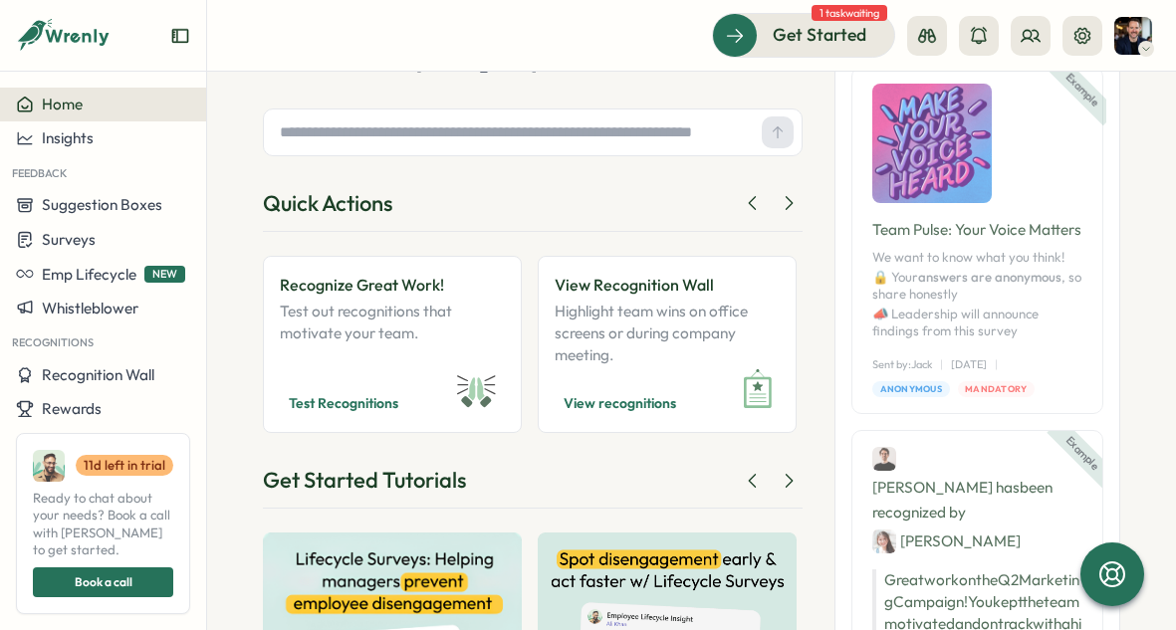
scroll to position [117, 0]
click at [521, 315] on link "Recognize Great Work! Test out recognitions that motivate your team. Test Recog…" at bounding box center [392, 345] width 259 height 178
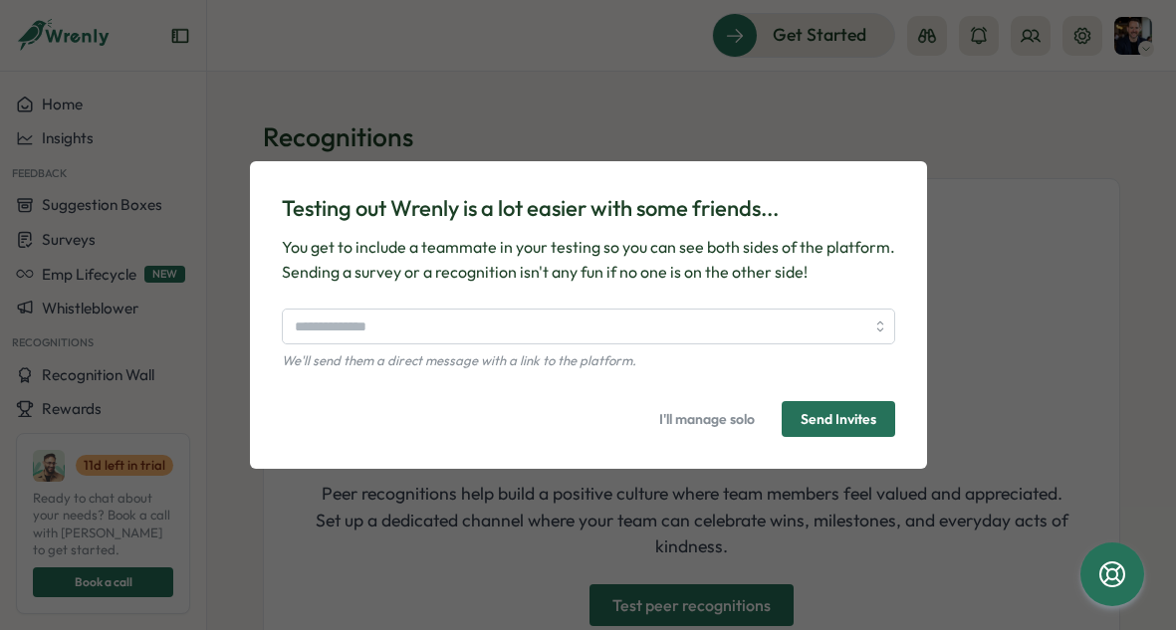
click at [690, 415] on span "I'll manage solo" at bounding box center [707, 419] width 96 height 34
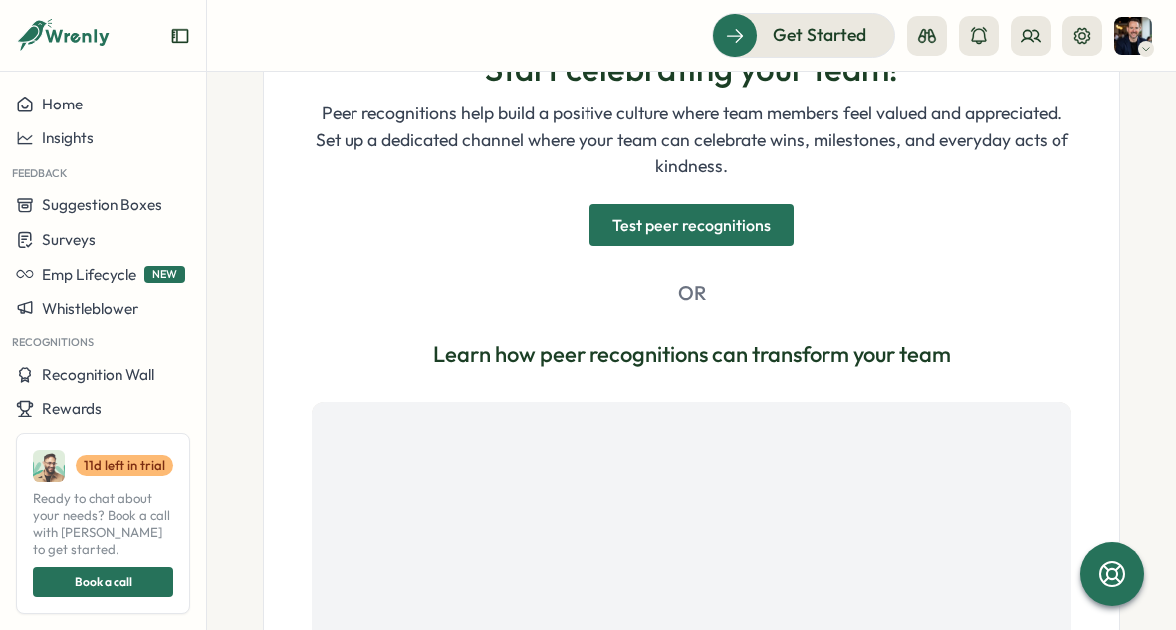
scroll to position [379, 0]
click at [660, 232] on span "Test peer recognitions" at bounding box center [691, 226] width 158 height 40
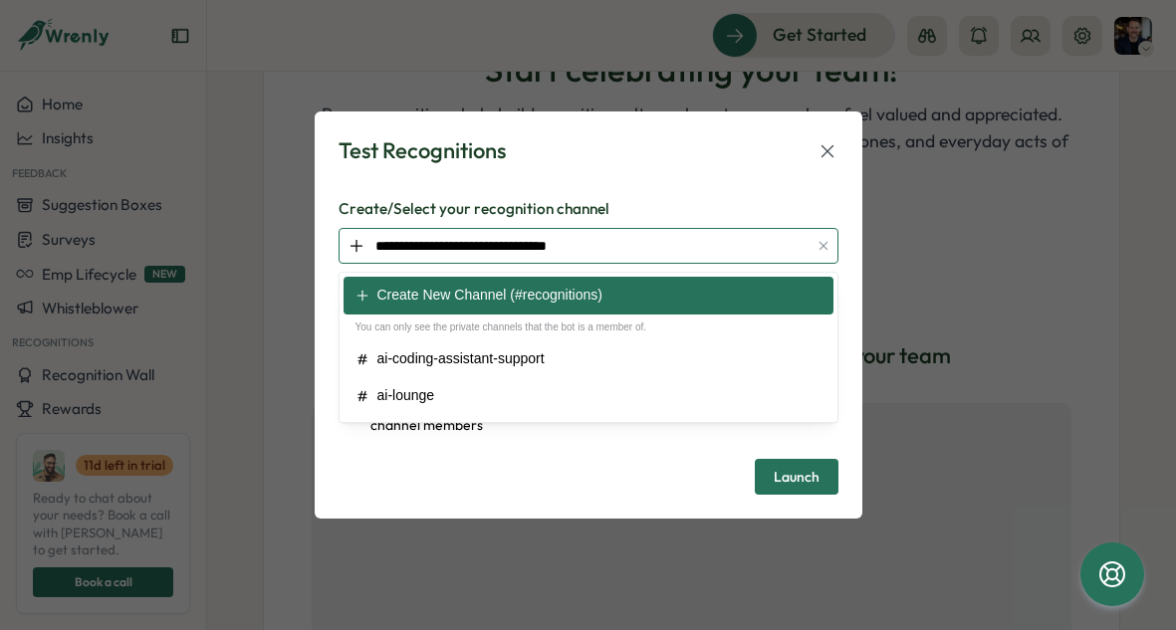
click at [653, 252] on input "**********" at bounding box center [588, 246] width 500 height 36
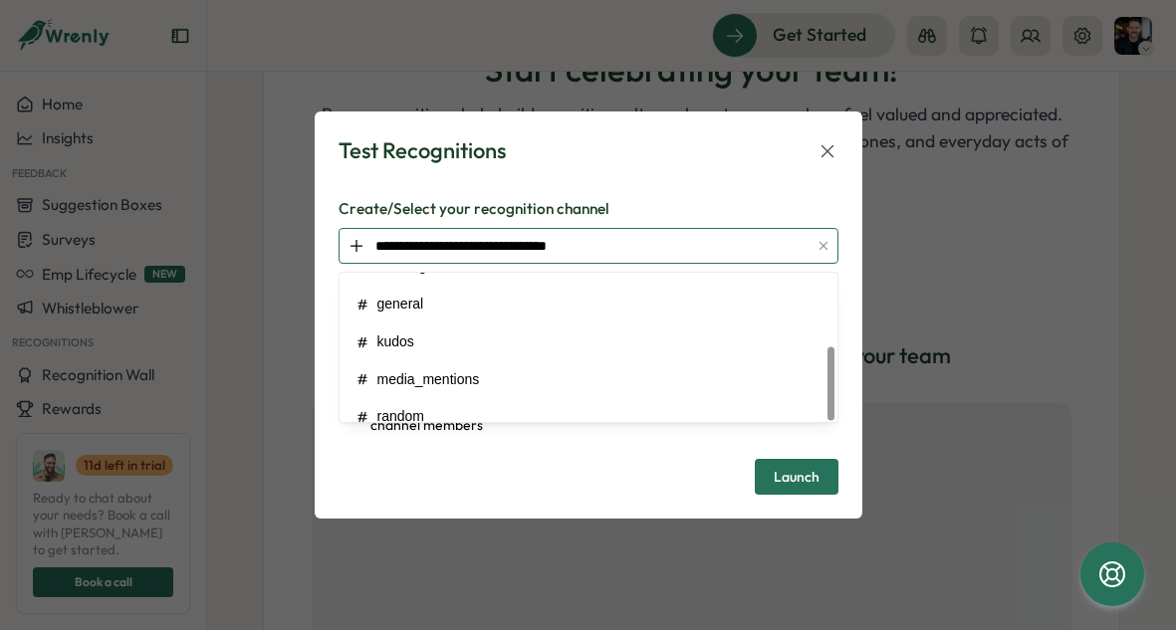
scroll to position [147, 0]
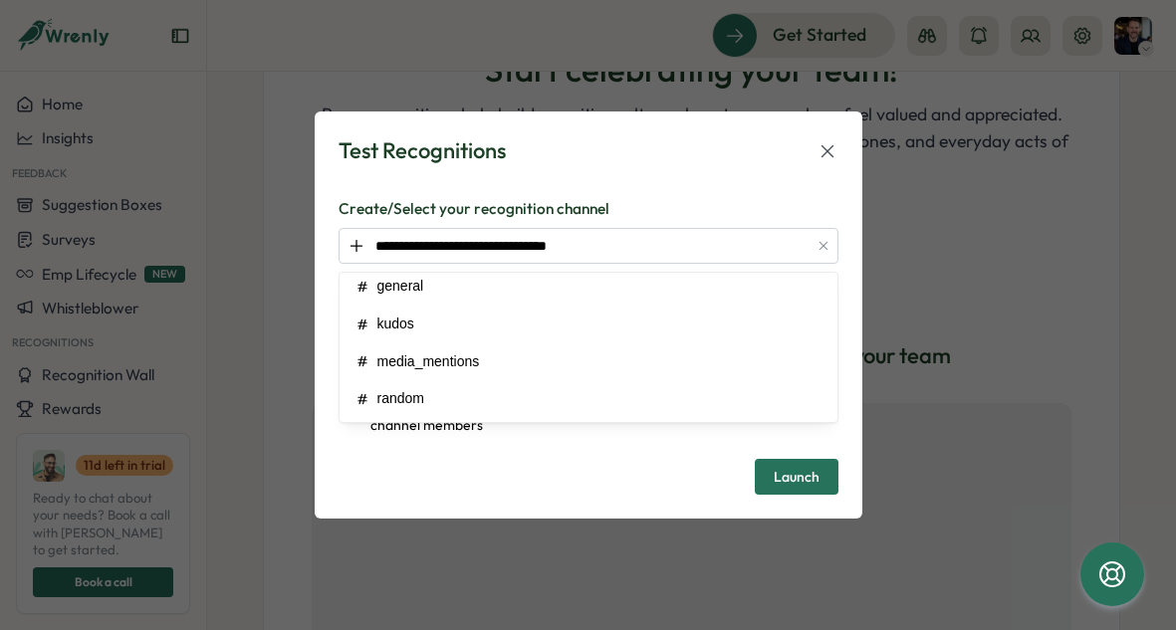
click at [709, 181] on div "**********" at bounding box center [588, 314] width 500 height 358
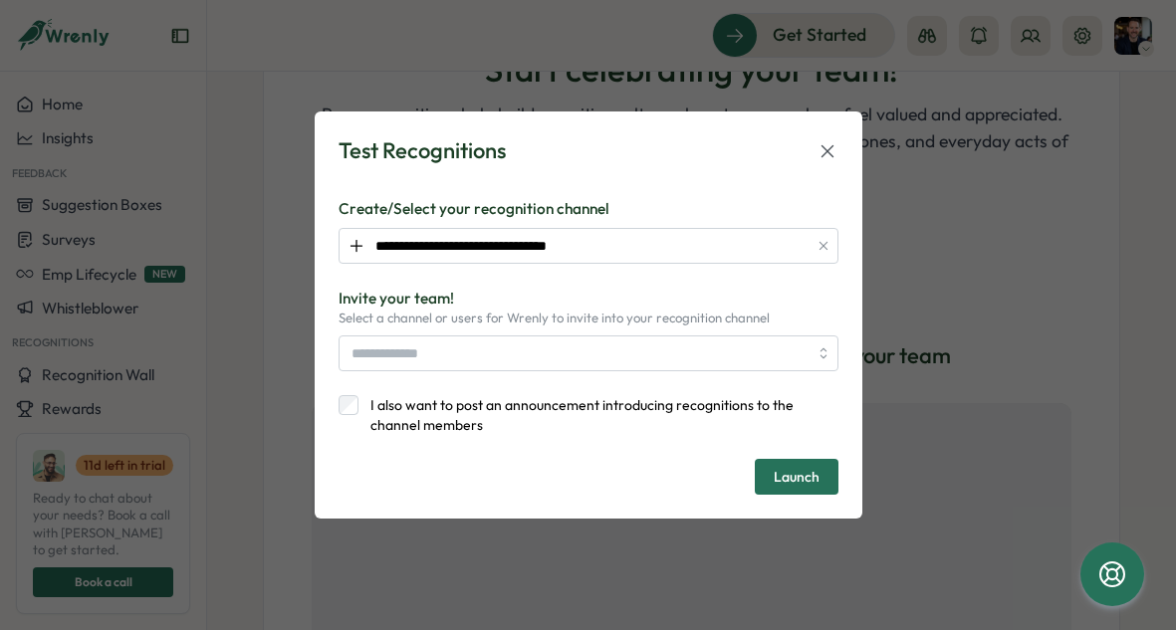
click at [829, 156] on icon at bounding box center [827, 151] width 22 height 22
